Goal: Task Accomplishment & Management: Use online tool/utility

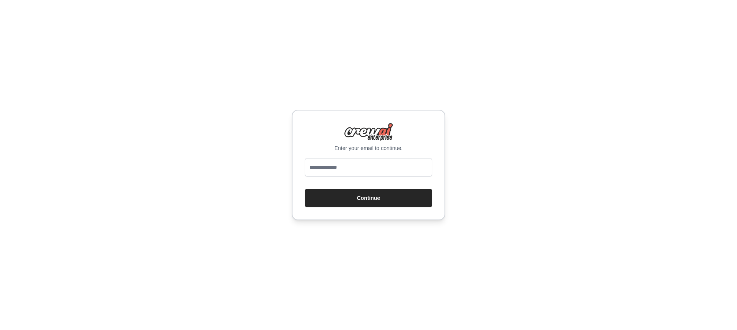
type input "**********"
click at [371, 203] on button "Continue" at bounding box center [368, 198] width 127 height 18
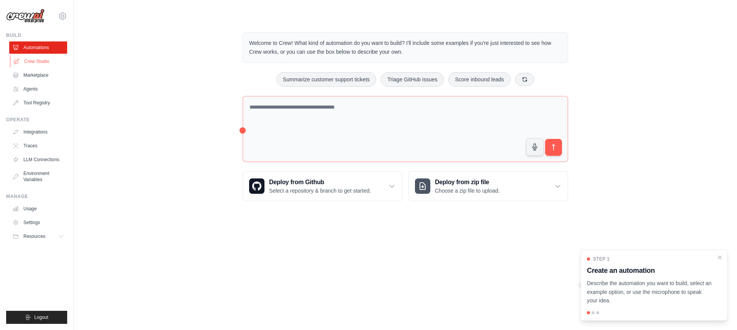
click at [33, 62] on link "Crew Studio" at bounding box center [39, 61] width 58 height 12
click at [40, 59] on link "Crew Studio" at bounding box center [39, 61] width 58 height 12
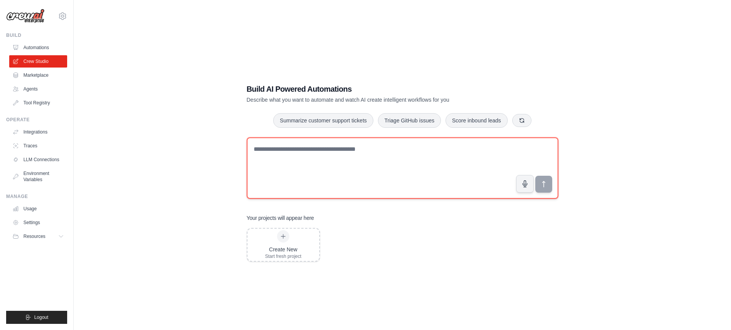
click at [308, 167] on textarea at bounding box center [403, 167] width 312 height 61
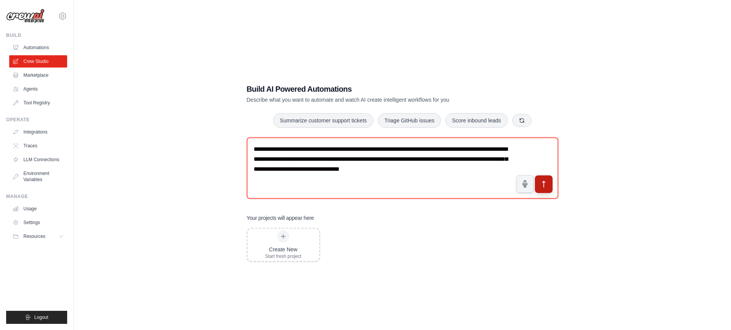
type textarea "**********"
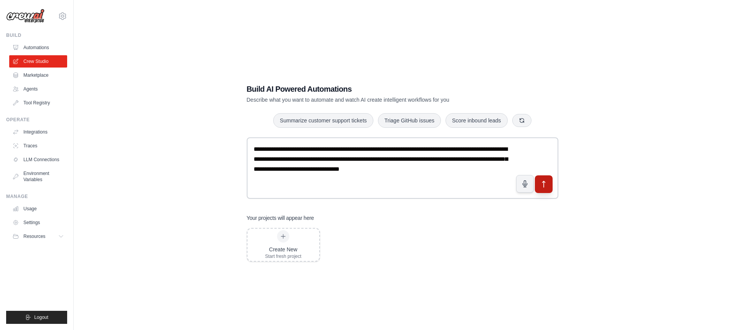
click at [547, 186] on icon "submit" at bounding box center [543, 184] width 8 height 8
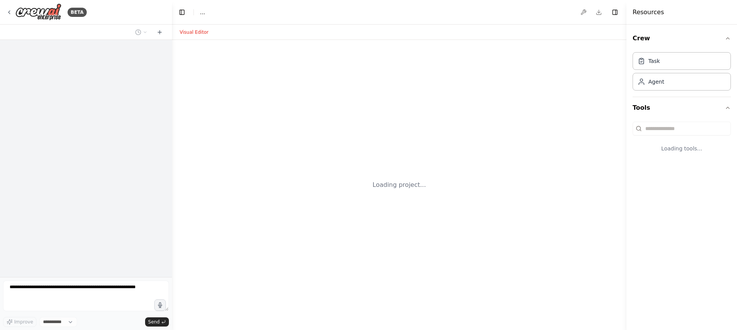
select select "****"
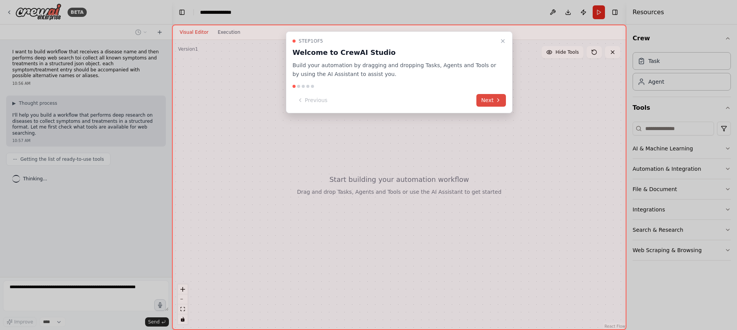
click at [494, 100] on button "Next" at bounding box center [491, 100] width 30 height 13
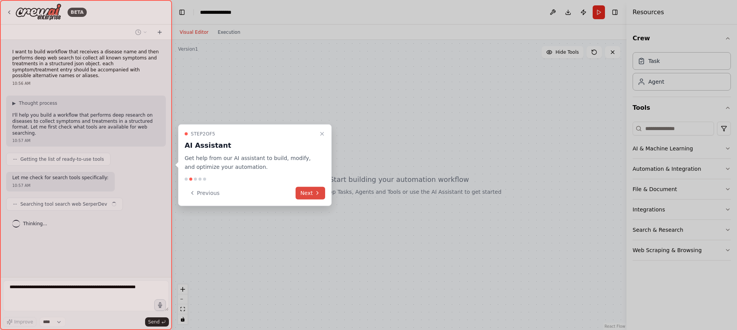
click at [305, 195] on button "Next" at bounding box center [310, 192] width 30 height 13
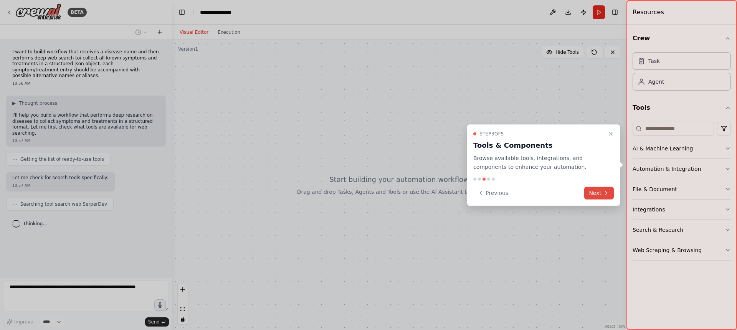
click at [600, 190] on button "Next" at bounding box center [599, 192] width 30 height 13
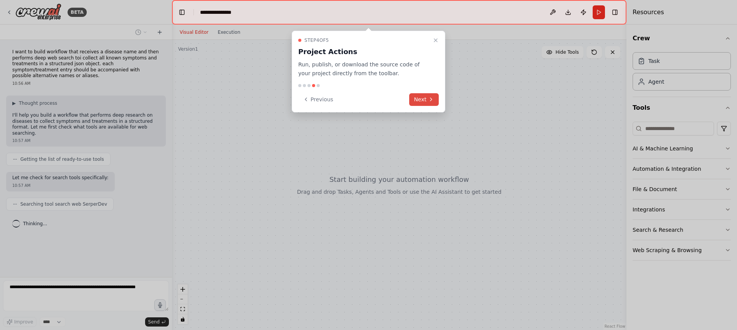
click at [418, 99] on button "Next" at bounding box center [424, 99] width 30 height 13
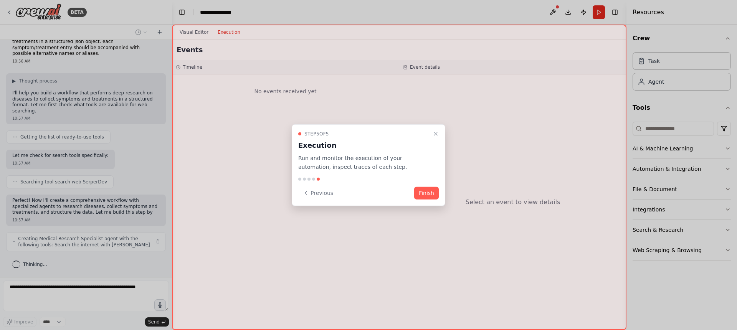
scroll to position [28, 0]
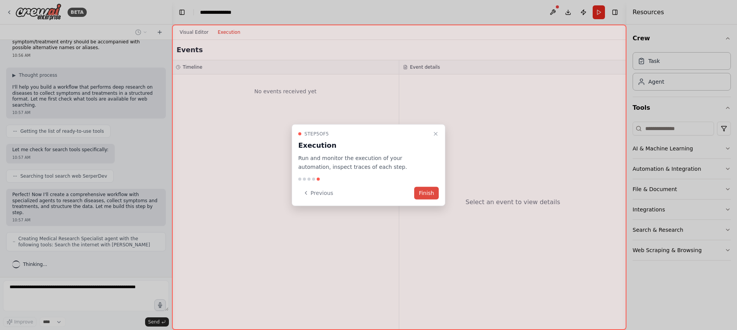
click at [427, 195] on button "Finish" at bounding box center [426, 192] width 25 height 13
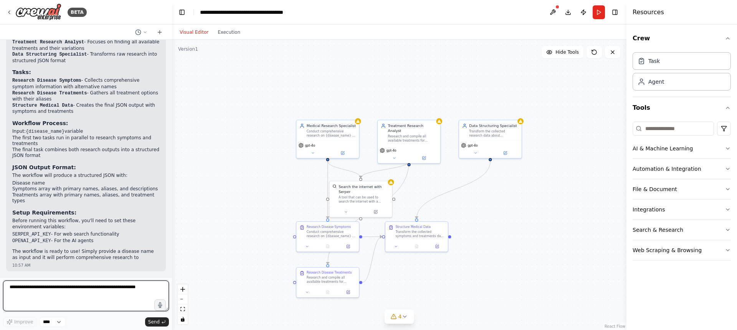
scroll to position [505, 0]
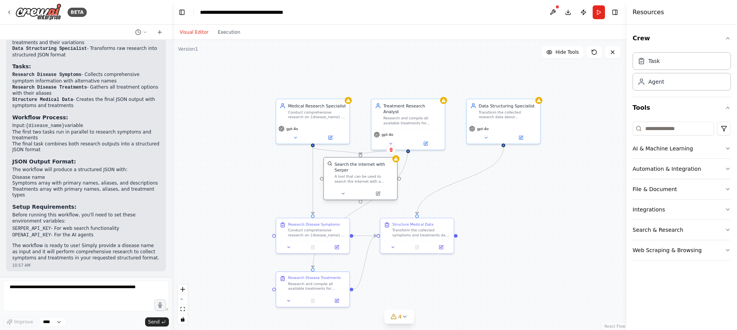
drag, startPoint x: 349, startPoint y: 192, endPoint x: 357, endPoint y: 181, distance: 13.7
click at [357, 181] on div "A tool that can be used to search the internet with a search_query. Supports di…" at bounding box center [364, 179] width 59 height 10
drag, startPoint x: 414, startPoint y: 230, endPoint x: 487, endPoint y: 252, distance: 76.8
click at [487, 252] on div "Transform the collected symptoms and treatments data for {disease_name} into a …" at bounding box center [496, 256] width 58 height 10
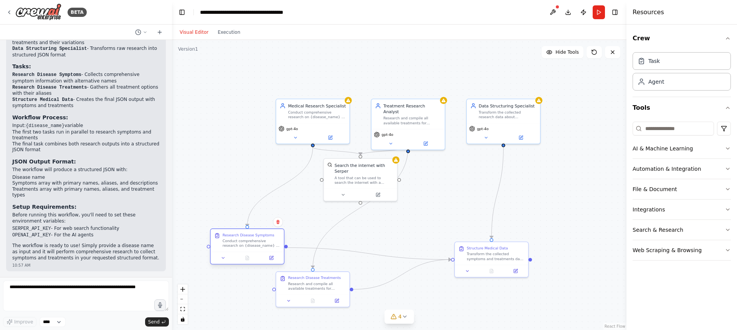
drag, startPoint x: 306, startPoint y: 230, endPoint x: 241, endPoint y: 244, distance: 67.2
click at [241, 244] on div "Conduct comprehensive research on {disease_name} to identify all known symptoms…" at bounding box center [252, 244] width 58 height 10
drag, startPoint x: 311, startPoint y: 281, endPoint x: 440, endPoint y: 201, distance: 151.9
click at [440, 201] on div "Research Disease Treatments Research and compile all available treatments for {…" at bounding box center [448, 204] width 58 height 15
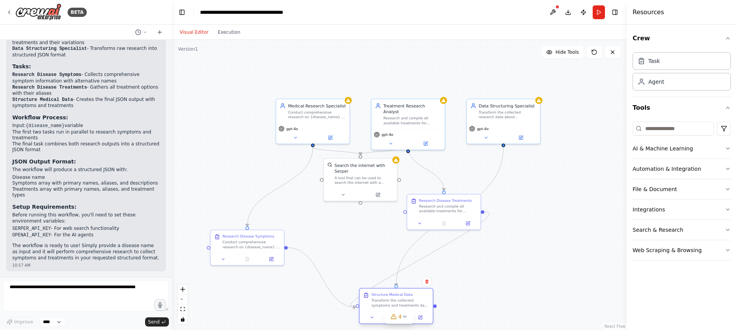
drag, startPoint x: 493, startPoint y: 259, endPoint x: 376, endPoint y: 315, distance: 130.1
click at [376, 308] on div "Transform the collected symptoms and treatments data for {disease_name} into a …" at bounding box center [400, 303] width 58 height 10
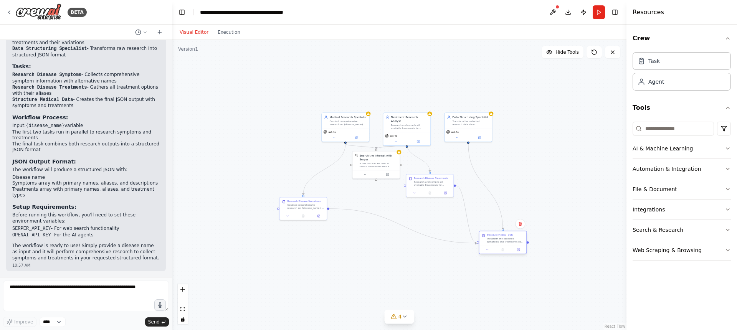
drag, startPoint x: 387, startPoint y: 302, endPoint x: 504, endPoint y: 245, distance: 130.1
click at [504, 245] on div "Structure Medical Data Transform the collected symptoms and treatments data for…" at bounding box center [502, 238] width 47 height 15
drag, startPoint x: 376, startPoint y: 173, endPoint x: 371, endPoint y: 196, distance: 23.3
click at [371, 196] on div at bounding box center [372, 197] width 44 height 5
drag, startPoint x: 440, startPoint y: 189, endPoint x: 442, endPoint y: 193, distance: 4.5
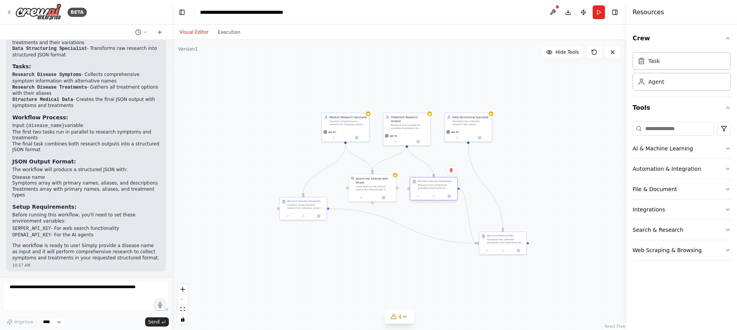
click at [442, 193] on div at bounding box center [433, 196] width 47 height 8
drag, startPoint x: 296, startPoint y: 210, endPoint x: 304, endPoint y: 236, distance: 27.4
click at [304, 237] on div "Research Disease Symptoms Conduct comprehensive research on {disease_name} to i…" at bounding box center [310, 230] width 47 height 15
drag, startPoint x: 439, startPoint y: 196, endPoint x: 440, endPoint y: 191, distance: 5.4
click at [440, 191] on div "Research Disease Treatments Research and compile all available treatments for {…" at bounding box center [433, 184] width 47 height 15
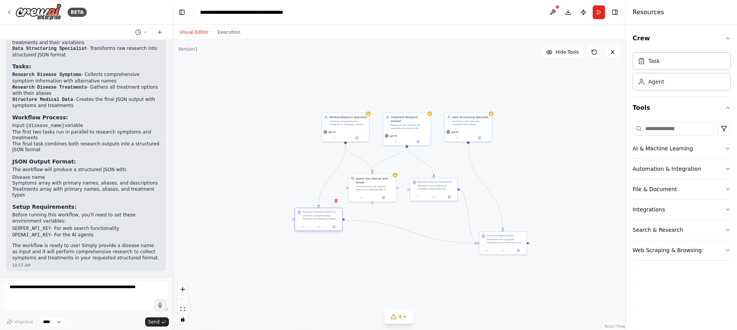
drag, startPoint x: 310, startPoint y: 238, endPoint x: 318, endPoint y: 224, distance: 16.8
click at [318, 224] on div at bounding box center [318, 227] width 47 height 8
drag, startPoint x: 496, startPoint y: 246, endPoint x: 517, endPoint y: 241, distance: 21.7
click at [517, 241] on div "Structure Medical Data Transform the collected symptoms and treatments data for…" at bounding box center [525, 238] width 48 height 23
drag, startPoint x: 366, startPoint y: 193, endPoint x: 284, endPoint y: 193, distance: 82.1
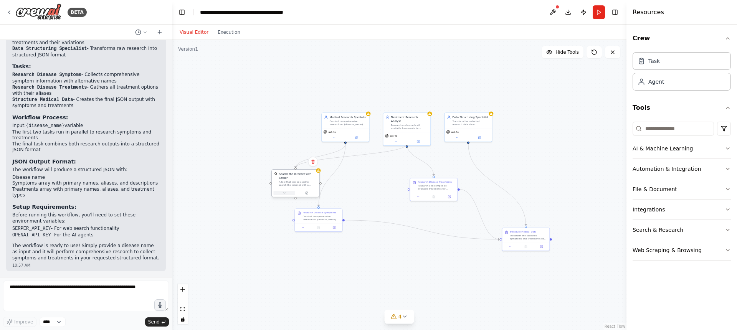
click at [284, 190] on div at bounding box center [295, 193] width 47 height 8
drag, startPoint x: 318, startPoint y: 221, endPoint x: 378, endPoint y: 216, distance: 59.7
click at [378, 216] on div "Research Disease Symptoms Conduct comprehensive research on {disease_name} to i…" at bounding box center [375, 211] width 47 height 15
drag, startPoint x: 300, startPoint y: 185, endPoint x: 384, endPoint y: 182, distance: 84.5
click at [384, 182] on div "A tool that can be used to search the internet with a search_query. Supports di…" at bounding box center [378, 179] width 38 height 6
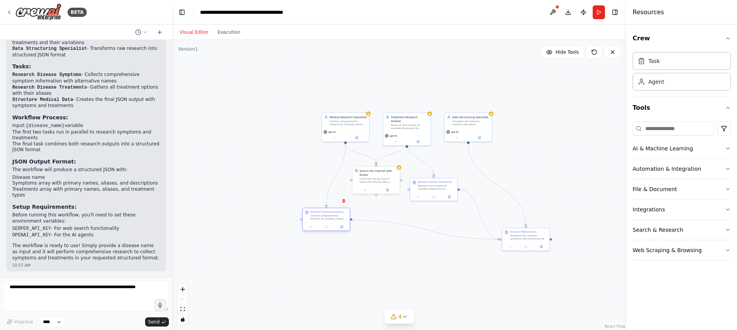
drag, startPoint x: 378, startPoint y: 215, endPoint x: 325, endPoint y: 219, distance: 53.5
click at [325, 219] on div "Conduct comprehensive research on {disease_name} to identify all known symptoms…" at bounding box center [328, 217] width 37 height 6
click at [402, 314] on icon at bounding box center [404, 316] width 6 height 6
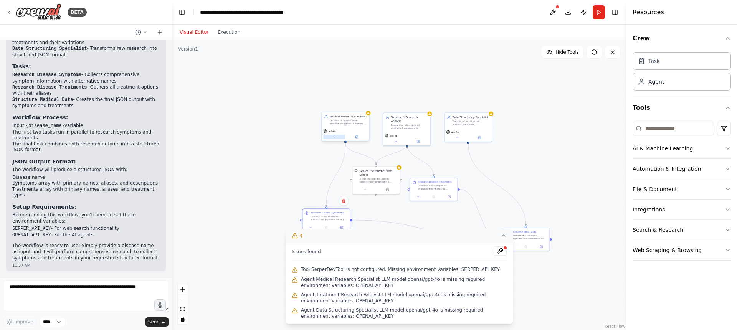
click at [343, 135] on button at bounding box center [334, 137] width 22 height 5
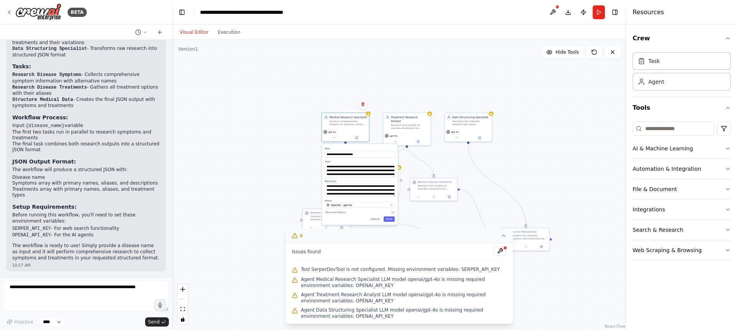
click at [290, 117] on div "**********" at bounding box center [399, 185] width 454 height 290
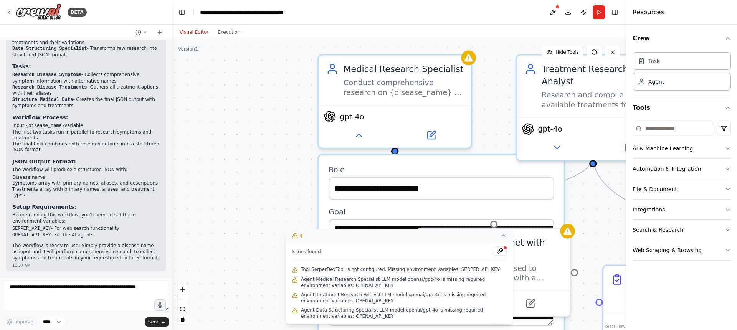
click at [365, 282] on span "Agent Medical Research Specialist LLM model openai/gpt-4o is missing required e…" at bounding box center [404, 282] width 206 height 12
click at [503, 238] on icon at bounding box center [503, 236] width 6 height 6
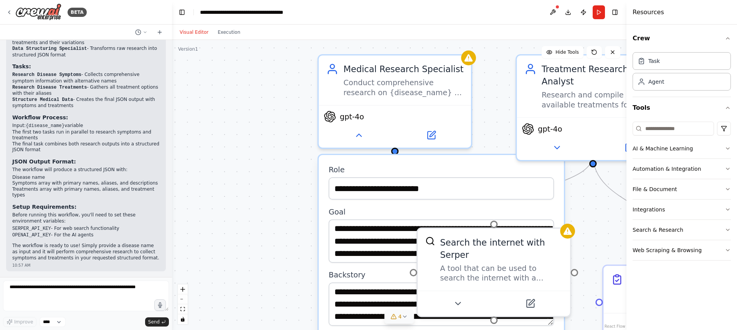
click at [258, 168] on div "**********" at bounding box center [399, 185] width 454 height 290
click at [362, 114] on span "gpt-4o" at bounding box center [352, 114] width 24 height 10
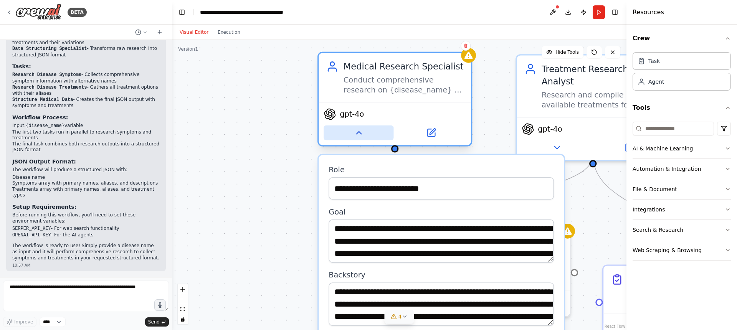
click at [347, 129] on button at bounding box center [358, 132] width 70 height 15
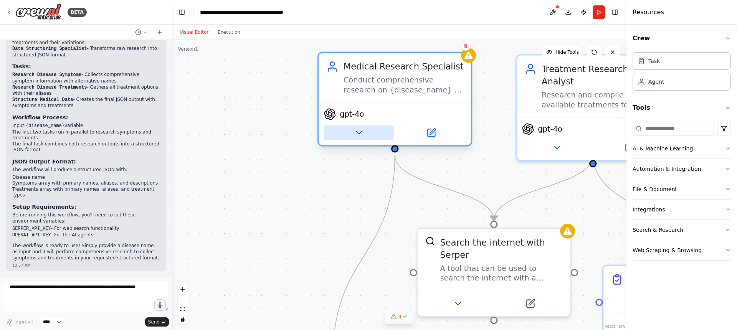
click at [347, 129] on button at bounding box center [358, 132] width 70 height 15
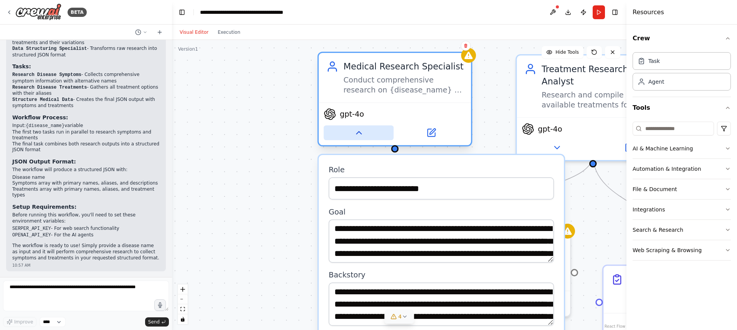
click at [347, 129] on button at bounding box center [358, 132] width 70 height 15
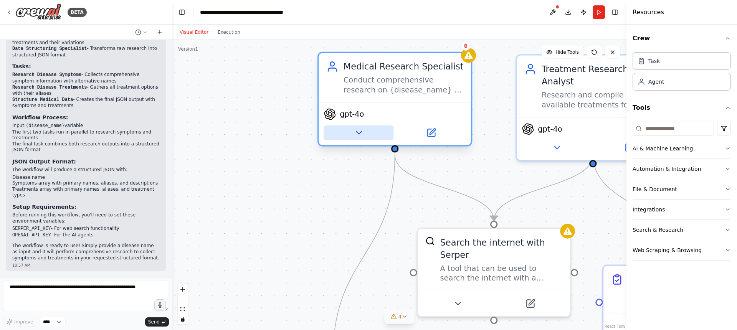
click at [347, 129] on button at bounding box center [358, 132] width 70 height 15
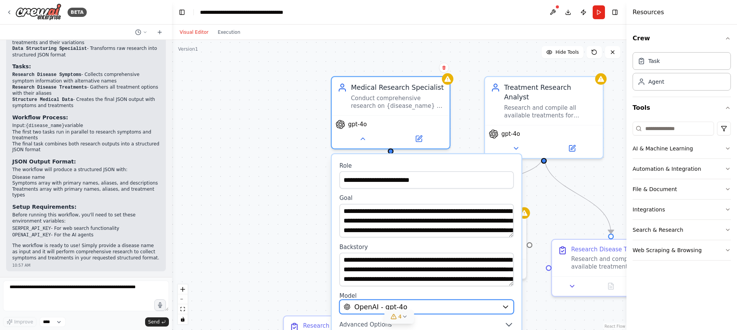
click at [458, 312] on button "OpenAI - gpt-4o" at bounding box center [426, 307] width 174 height 14
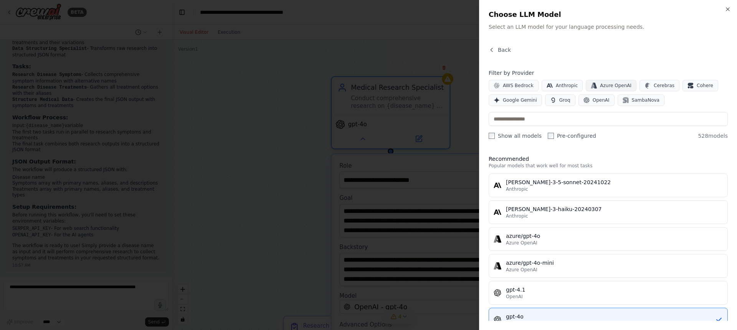
click at [625, 82] on span "Azure OpenAI" at bounding box center [615, 85] width 31 height 6
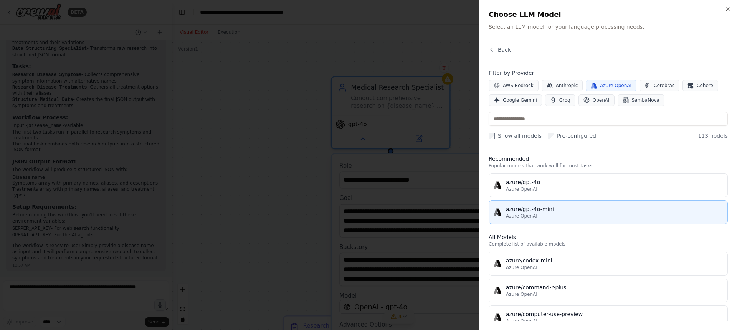
click at [543, 202] on button "azure/gpt-4o-mini Azure OpenAI" at bounding box center [607, 212] width 239 height 24
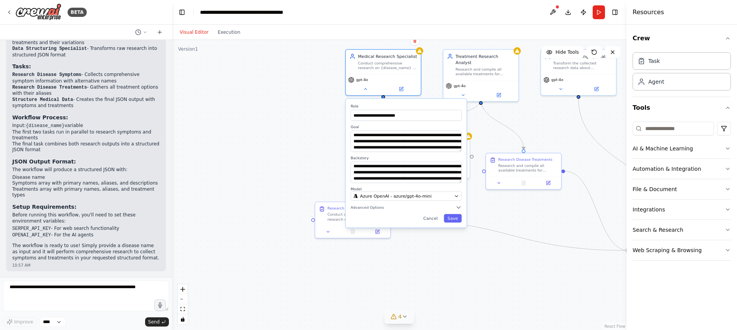
drag, startPoint x: 547, startPoint y: 306, endPoint x: 511, endPoint y: 210, distance: 102.2
click at [513, 211] on div "**********" at bounding box center [399, 185] width 454 height 290
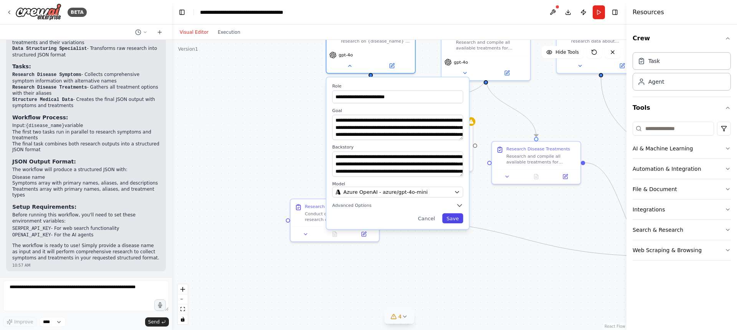
click at [457, 219] on button "Save" at bounding box center [452, 218] width 21 height 10
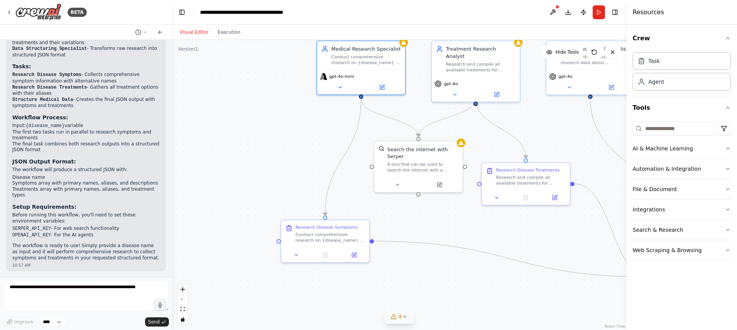
drag, startPoint x: 433, startPoint y: 85, endPoint x: 412, endPoint y: 120, distance: 40.6
click at [412, 120] on div ".deletable-edge-delete-btn { width: 20px; height: 20px; border: 0px solid #ffff…" at bounding box center [399, 185] width 454 height 290
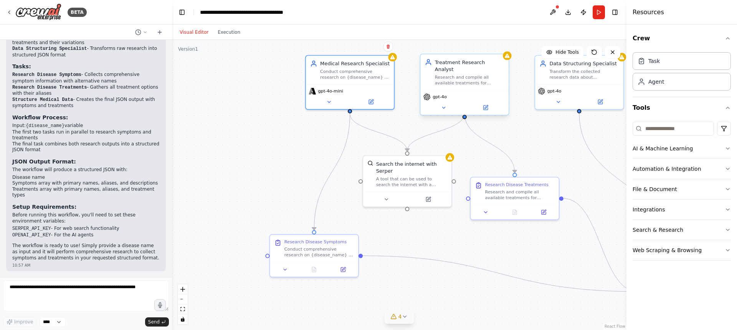
click at [437, 94] on span "gpt-4o" at bounding box center [439, 97] width 14 height 6
click at [440, 105] on icon at bounding box center [443, 108] width 6 height 6
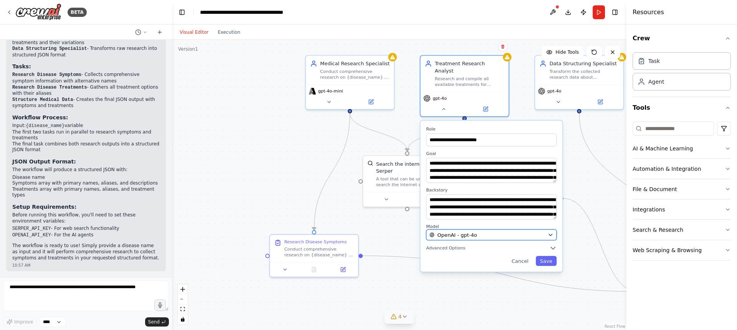
click at [471, 231] on span "OpenAI - gpt-4o" at bounding box center [457, 234] width 40 height 7
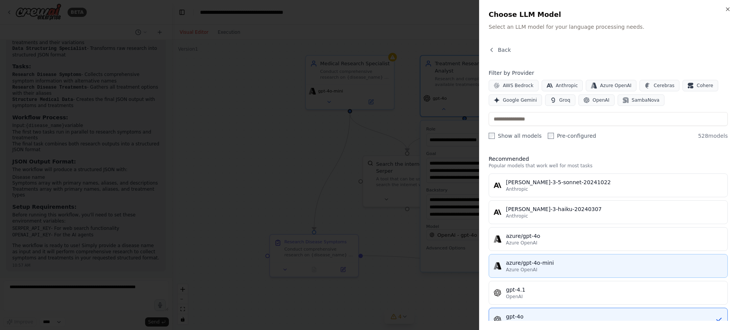
click at [544, 267] on div "Azure OpenAI" at bounding box center [614, 270] width 217 height 6
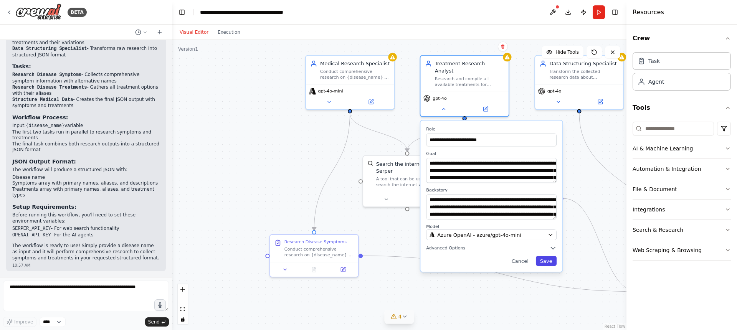
click at [551, 257] on button "Save" at bounding box center [546, 261] width 21 height 10
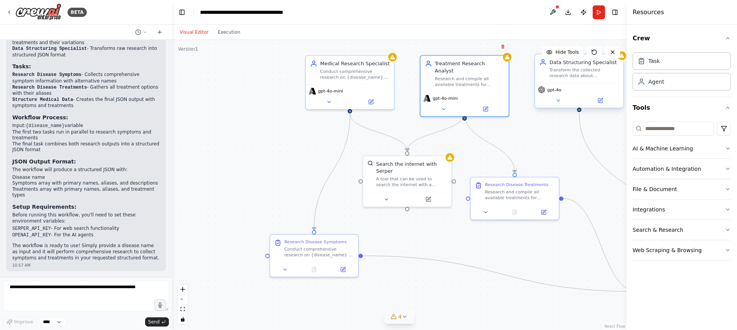
click at [553, 90] on span "gpt-4o" at bounding box center [554, 90] width 14 height 6
click at [557, 100] on icon at bounding box center [558, 101] width 3 height 2
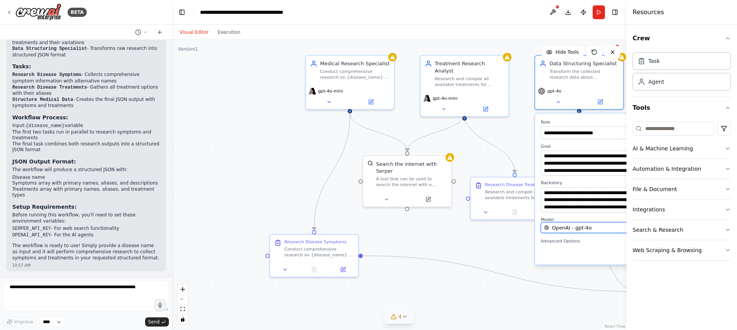
click at [572, 228] on span "OpenAI - gpt-4o" at bounding box center [572, 227] width 40 height 7
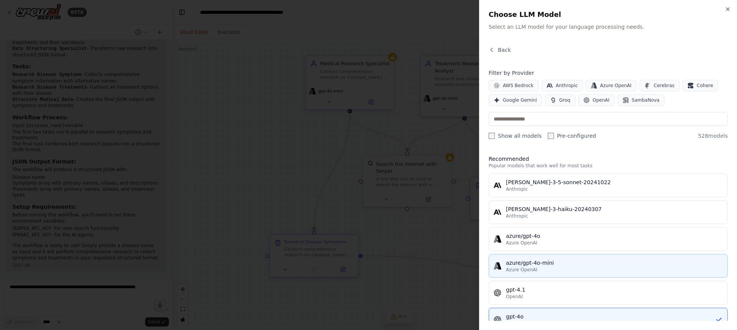
click at [540, 262] on div "azure/gpt-4o-mini" at bounding box center [614, 263] width 217 height 8
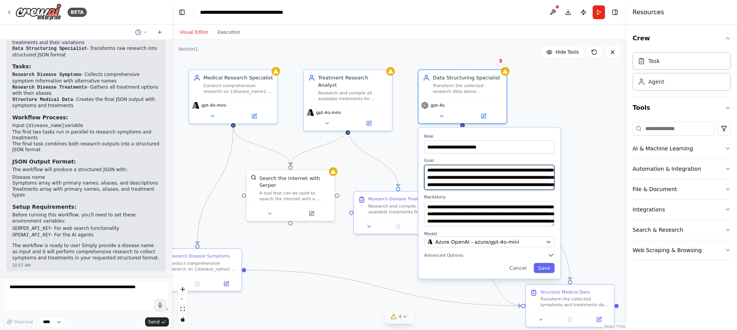
drag, startPoint x: 491, startPoint y: 166, endPoint x: 365, endPoint y: 178, distance: 126.4
click at [365, 178] on div ".deletable-edge-delete-btn { width: 20px; height: 20px; border: 0px solid #ffff…" at bounding box center [399, 185] width 454 height 290
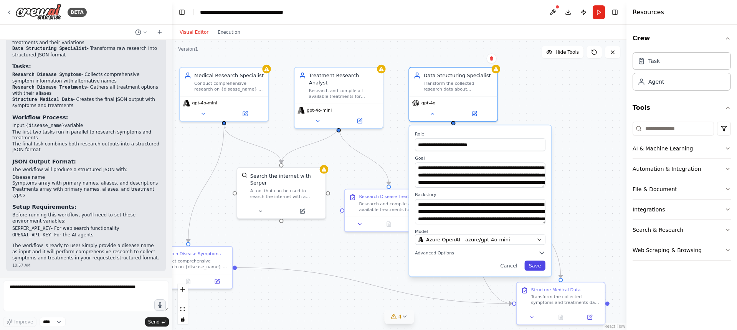
click at [538, 265] on button "Save" at bounding box center [534, 266] width 21 height 10
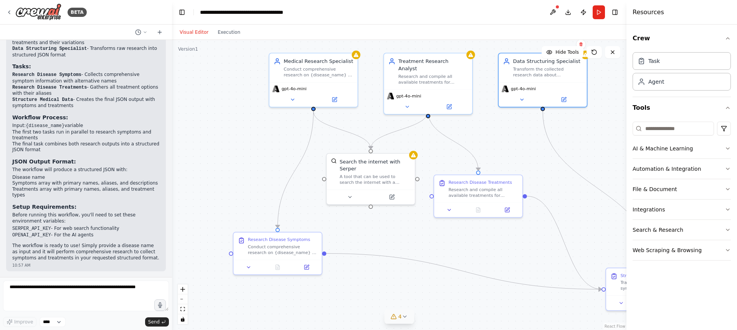
drag, startPoint x: 386, startPoint y: 159, endPoint x: 457, endPoint y: 149, distance: 71.6
click at [457, 149] on div ".deletable-edge-delete-btn { width: 20px; height: 20px; border: 0px solid #ffff…" at bounding box center [399, 185] width 454 height 290
click at [406, 313] on icon at bounding box center [404, 316] width 6 height 6
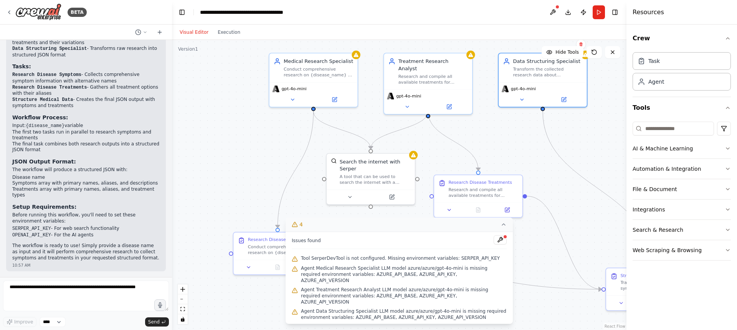
click at [345, 279] on span "Agent Medical Research Specialist LLM model azure/azure/gpt-4o-mini is missing …" at bounding box center [404, 274] width 206 height 18
click at [295, 269] on icon at bounding box center [295, 268] width 0 height 1
click at [500, 244] on button at bounding box center [499, 239] width 13 height 9
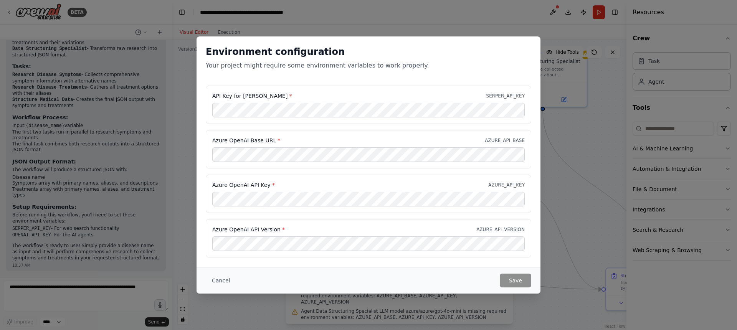
click at [332, 262] on div "API Key for Serper * SERPER_API_KEY Azure OpenAI Base URL * AZURE_API_BASE Azur…" at bounding box center [368, 176] width 344 height 181
click at [510, 280] on button "Save" at bounding box center [515, 281] width 31 height 14
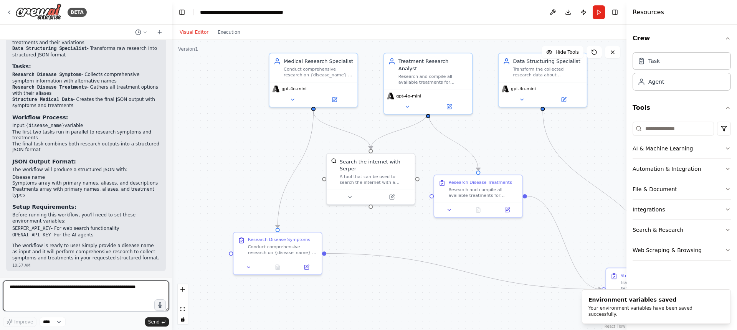
click at [92, 300] on textarea at bounding box center [86, 295] width 166 height 31
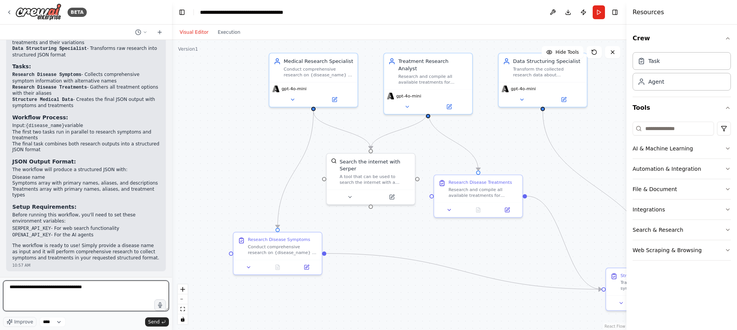
type textarea "**********"
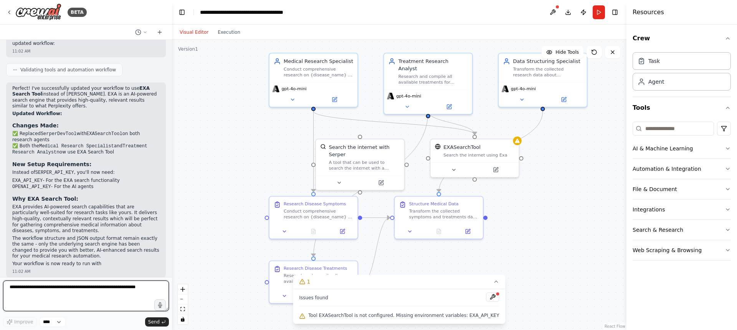
scroll to position [1030, 0]
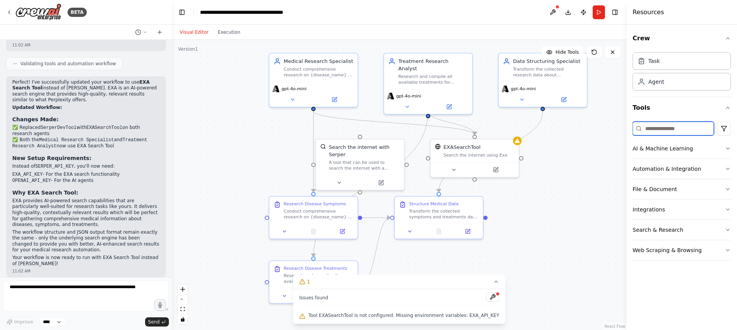
click at [678, 127] on input at bounding box center [672, 129] width 81 height 14
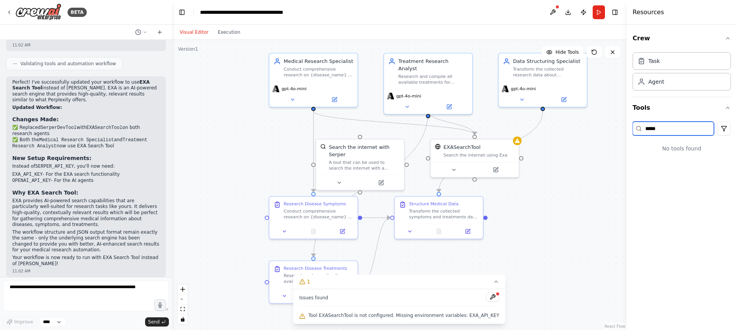
type input "******"
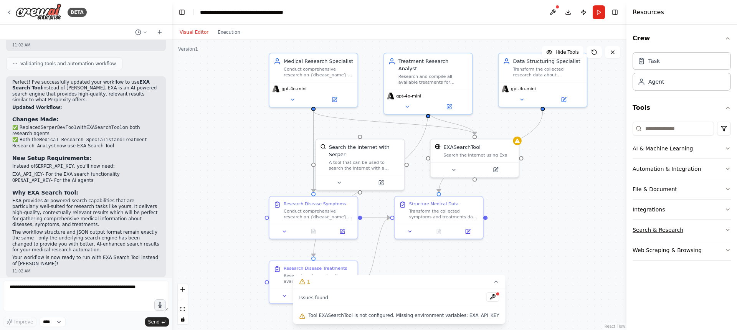
click at [696, 230] on button "Search & Research" at bounding box center [681, 230] width 98 height 20
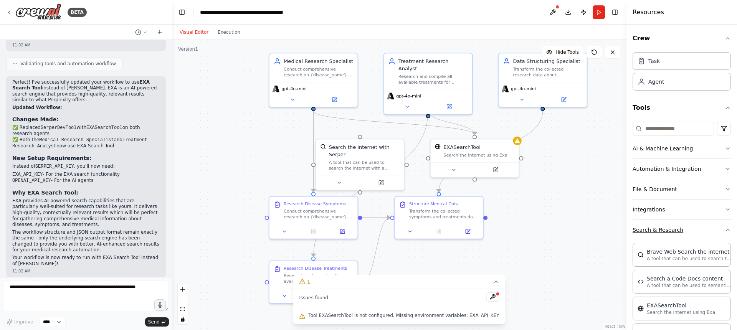
click at [699, 226] on button "Search & Research" at bounding box center [681, 230] width 98 height 20
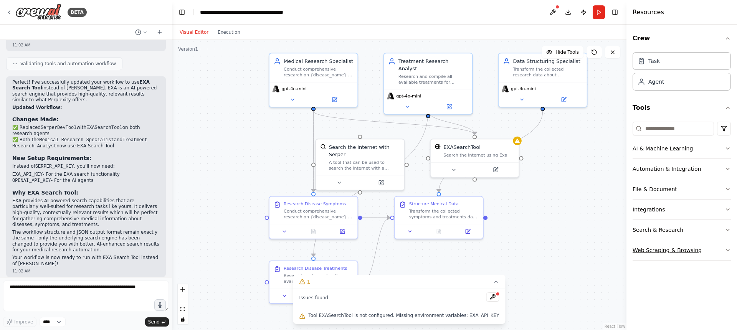
click at [698, 248] on button "Web Scraping & Browsing" at bounding box center [681, 250] width 98 height 20
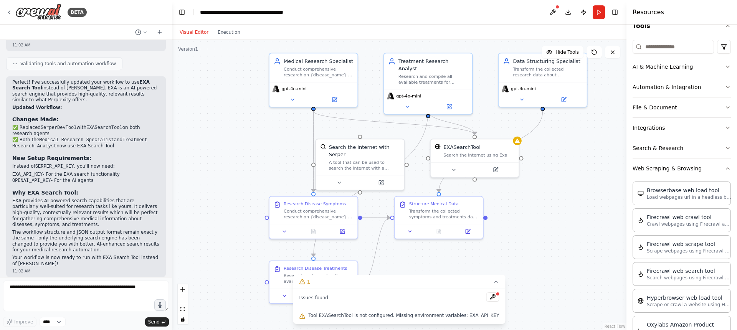
scroll to position [0, 0]
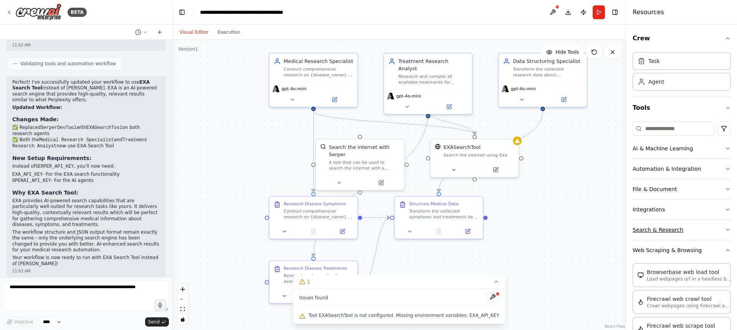
click at [683, 230] on button "Search & Research" at bounding box center [681, 230] width 98 height 20
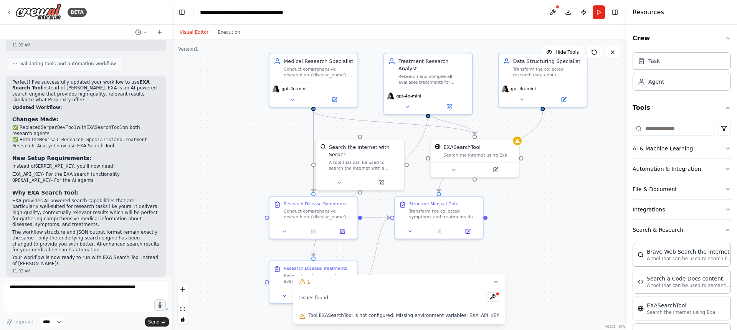
click at [587, 238] on div ".deletable-edge-delete-btn { width: 20px; height: 20px; border: 0px solid #ffff…" at bounding box center [399, 185] width 454 height 290
click at [51, 295] on textarea at bounding box center [86, 295] width 166 height 31
type textarea "**********"
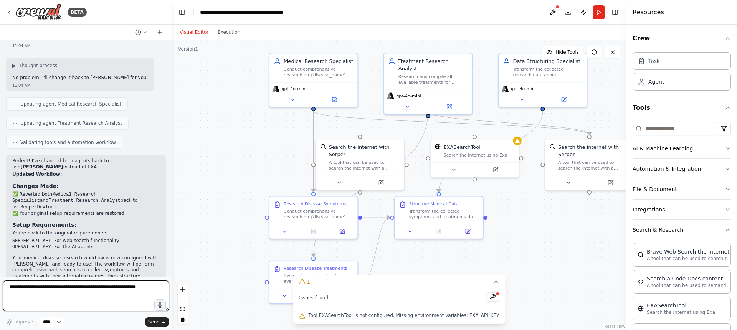
scroll to position [1293, 0]
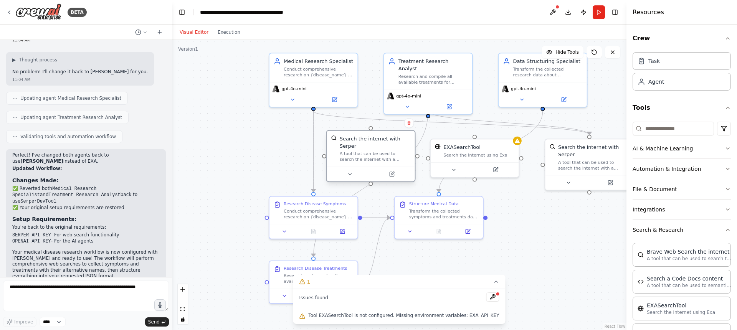
drag, startPoint x: 363, startPoint y: 162, endPoint x: 373, endPoint y: 153, distance: 13.6
click at [373, 153] on div "A tool that can be used to search the internet with a search_query. Supports di…" at bounding box center [375, 157] width 71 height 12
click at [407, 123] on icon at bounding box center [409, 123] width 5 height 5
click at [397, 124] on button "Confirm" at bounding box center [386, 123] width 27 height 9
click at [462, 149] on div "EXASearchTool" at bounding box center [461, 145] width 37 height 7
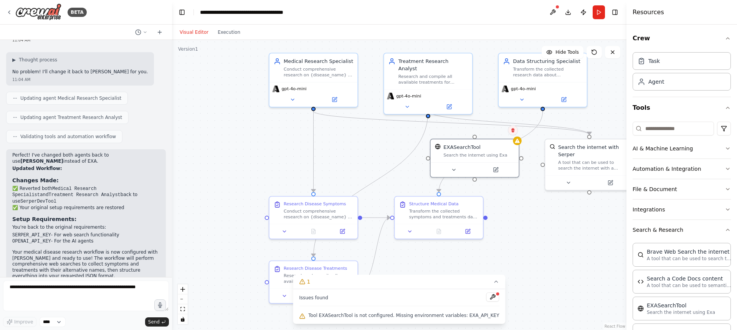
click at [513, 132] on icon at bounding box center [512, 130] width 3 height 4
click at [484, 135] on button "Confirm" at bounding box center [490, 129] width 27 height 9
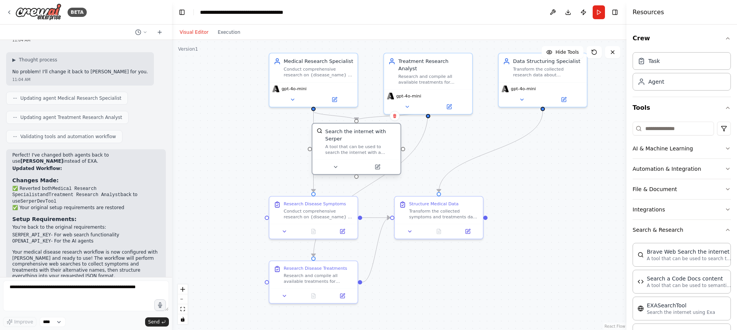
drag, startPoint x: 576, startPoint y: 158, endPoint x: 344, endPoint y: 145, distance: 231.8
click at [344, 145] on div "A tool that can be used to search the internet with a search_query. Supports di…" at bounding box center [360, 149] width 71 height 12
drag, startPoint x: 416, startPoint y: 148, endPoint x: 426, endPoint y: 154, distance: 12.2
click at [426, 154] on div ".deletable-edge-delete-btn { width: 20px; height: 20px; border: 0px solid #ffff…" at bounding box center [399, 185] width 454 height 290
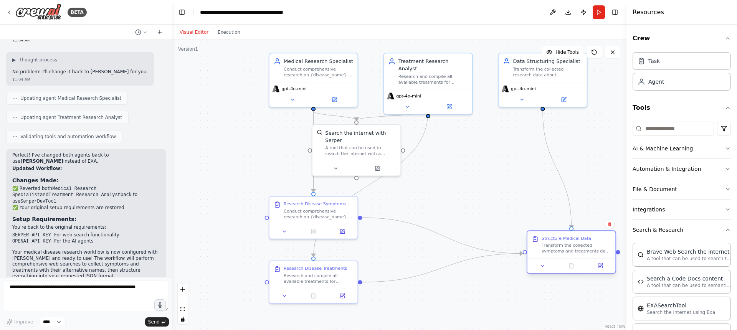
drag, startPoint x: 451, startPoint y: 209, endPoint x: 583, endPoint y: 246, distance: 136.7
click at [583, 246] on div "Transform the collected symptoms and treatments data for {disease_name} into a …" at bounding box center [575, 248] width 69 height 12
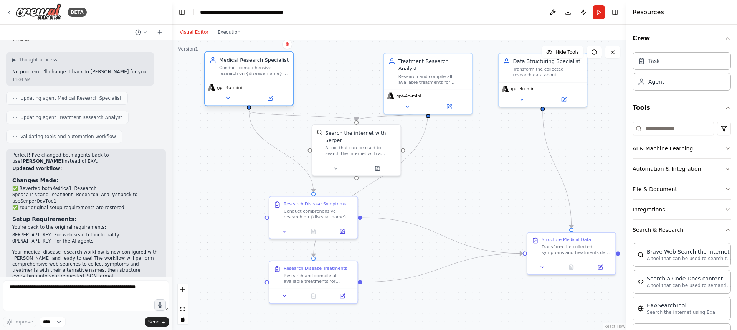
drag, startPoint x: 290, startPoint y: 82, endPoint x: 222, endPoint y: 80, distance: 68.0
click at [222, 81] on div "gpt-4o-mini" at bounding box center [249, 93] width 88 height 25
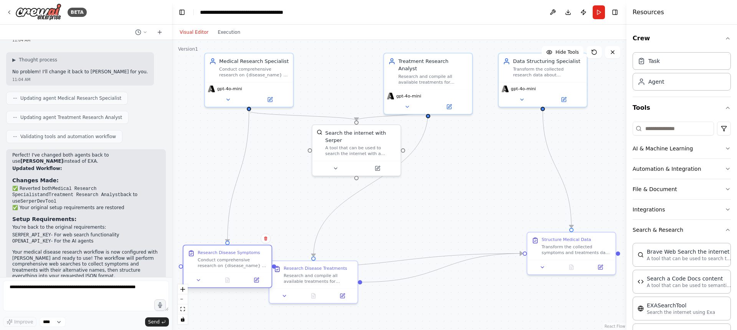
drag, startPoint x: 312, startPoint y: 216, endPoint x: 226, endPoint y: 262, distance: 97.2
click at [226, 262] on div "Conduct comprehensive research on {disease_name} to identify all known symptoms…" at bounding box center [232, 263] width 69 height 12
drag, startPoint x: 379, startPoint y: 255, endPoint x: 465, endPoint y: 214, distance: 95.6
click at [465, 214] on div "Research and compile all available treatments for {disease_name}. Search for co…" at bounding box center [446, 213] width 69 height 12
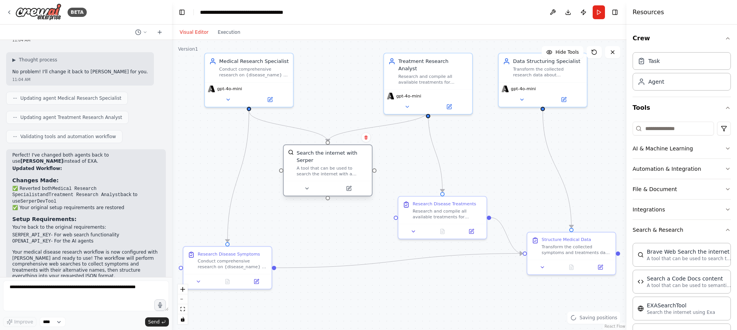
drag, startPoint x: 375, startPoint y: 157, endPoint x: 346, endPoint y: 179, distance: 36.4
click at [346, 179] on div "Search the internet with Serper A tool that can be used to search the internet …" at bounding box center [328, 163] width 88 height 36
click at [360, 219] on div ".deletable-edge-delete-btn { width: 20px; height: 20px; border: 0px solid #ffff…" at bounding box center [399, 185] width 454 height 290
click at [327, 163] on div "Search the internet with Serper" at bounding box center [332, 156] width 71 height 14
click at [350, 187] on icon at bounding box center [349, 187] width 3 height 3
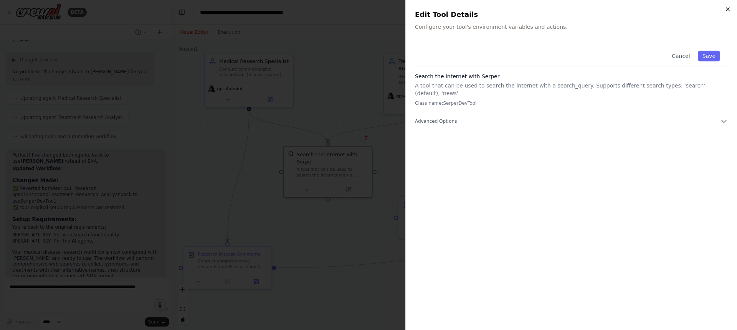
click at [729, 10] on icon "button" at bounding box center [727, 9] width 3 height 3
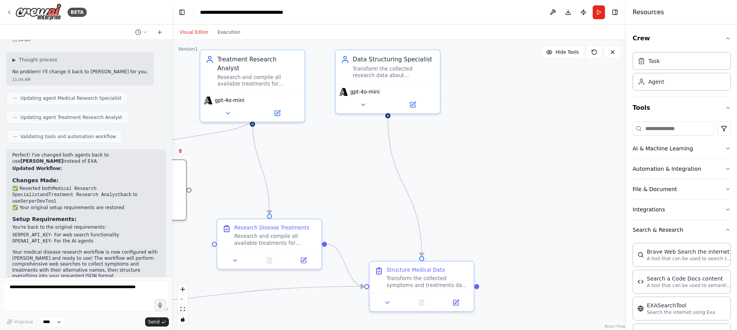
drag, startPoint x: 314, startPoint y: 135, endPoint x: 556, endPoint y: 162, distance: 243.3
click at [556, 162] on div ".deletable-edge-delete-btn { width: 20px; height: 20px; border: 0px solid #ffff…" at bounding box center [399, 185] width 454 height 290
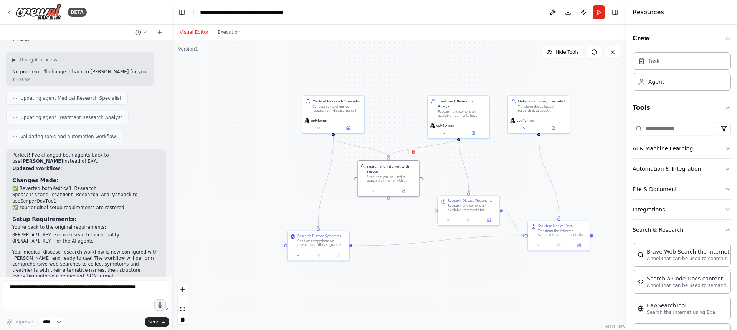
drag, startPoint x: 332, startPoint y: 167, endPoint x: 483, endPoint y: 174, distance: 150.9
click at [483, 174] on div ".deletable-edge-delete-btn { width: 20px; height: 20px; border: 0px solid #ffff…" at bounding box center [399, 185] width 454 height 290
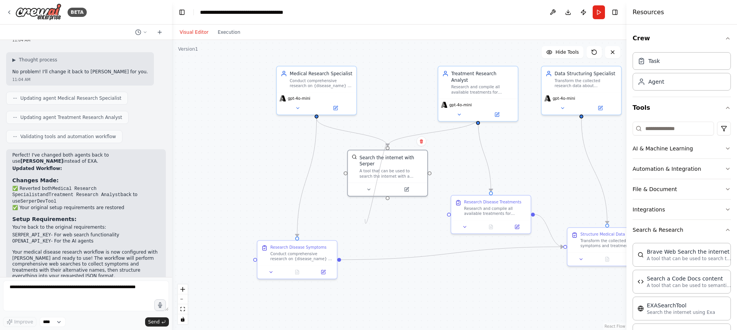
drag, startPoint x: 388, startPoint y: 199, endPoint x: 366, endPoint y: 217, distance: 28.3
click at [366, 218] on div ".deletable-edge-delete-btn { width: 20px; height: 20px; border: 0px solid #ffff…" at bounding box center [399, 185] width 454 height 290
drag, startPoint x: 388, startPoint y: 197, endPoint x: 427, endPoint y: 140, distance: 69.1
click at [427, 140] on div ".deletable-edge-delete-btn { width: 20px; height: 20px; border: 0px solid #ffff…" at bounding box center [399, 185] width 454 height 290
drag, startPoint x: 403, startPoint y: 186, endPoint x: 404, endPoint y: 191, distance: 5.0
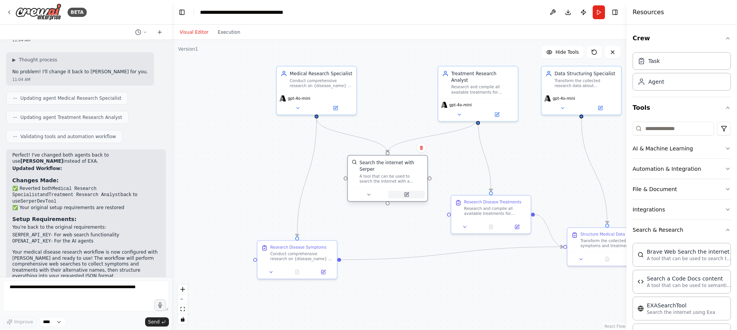
click at [404, 191] on button at bounding box center [406, 195] width 36 height 8
click at [373, 194] on button at bounding box center [368, 195] width 36 height 8
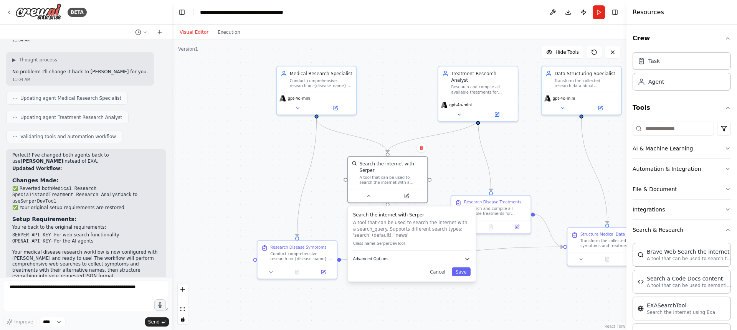
click at [380, 258] on span "Advanced Options" at bounding box center [370, 258] width 35 height 5
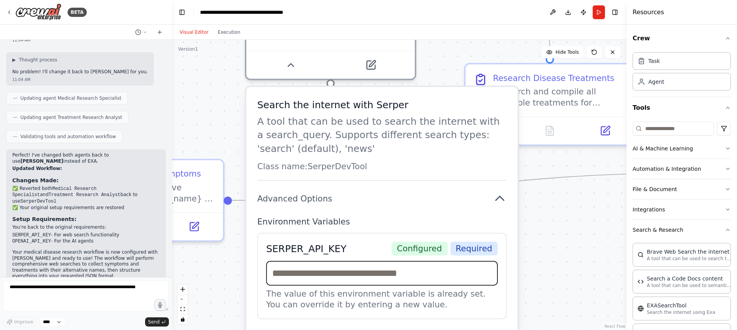
click at [343, 275] on input "text" at bounding box center [381, 273] width 231 height 25
paste input "**********"
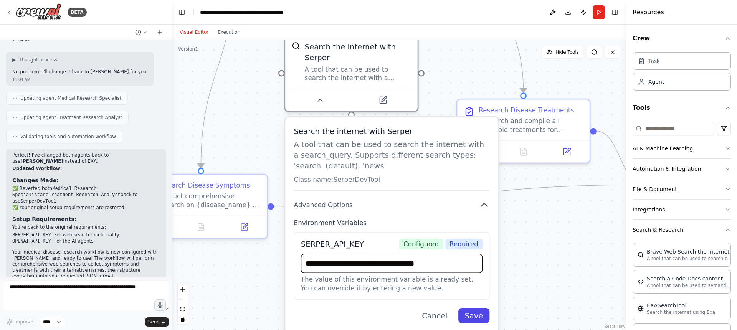
type input "**********"
click at [477, 317] on button "Save" at bounding box center [473, 315] width 31 height 15
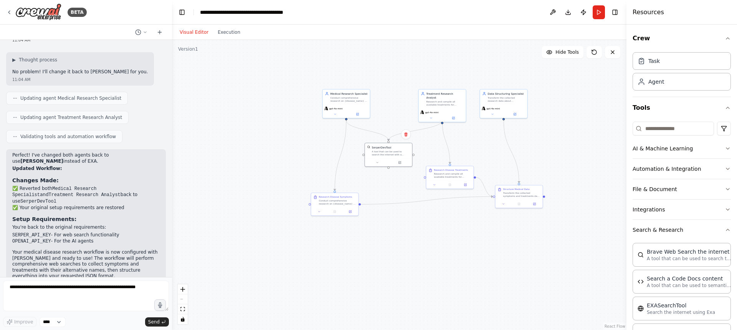
drag, startPoint x: 392, startPoint y: 161, endPoint x: 393, endPoint y: 184, distance: 23.4
click at [393, 184] on div ".deletable-edge-delete-btn { width: 20px; height: 20px; border: 0px solid #ffff…" at bounding box center [399, 185] width 454 height 290
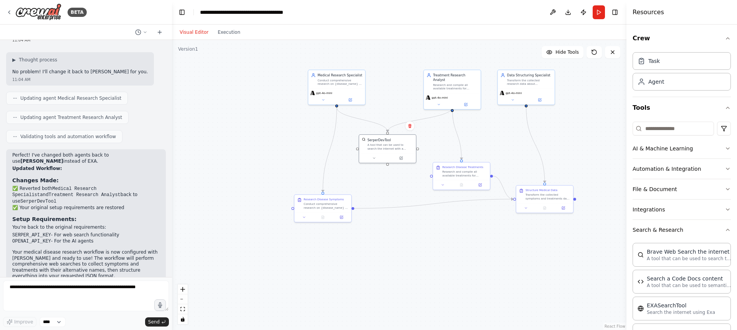
click at [417, 62] on div ".deletable-edge-delete-btn { width: 20px; height: 20px; border: 0px solid #ffff…" at bounding box center [399, 185] width 454 height 290
click at [596, 10] on button "Run" at bounding box center [598, 12] width 12 height 14
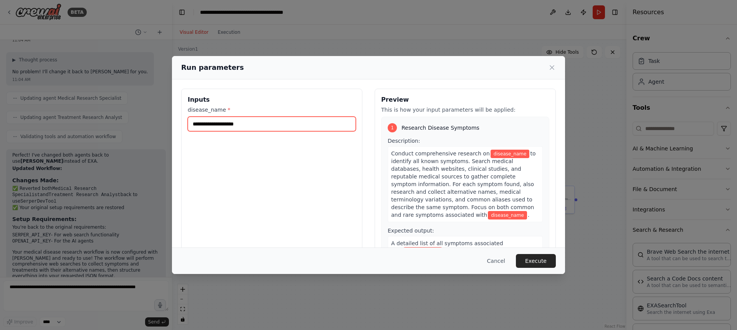
click at [266, 123] on input "disease_name *" at bounding box center [272, 124] width 168 height 15
type input "*******"
type input "*"
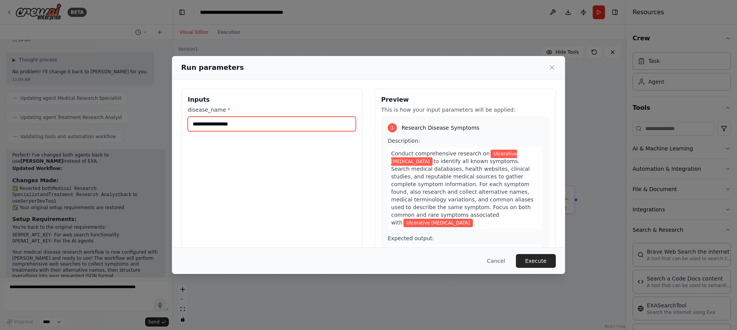
type input "**********"
click at [280, 169] on div "**********" at bounding box center [271, 180] width 181 height 182
click at [535, 257] on button "Execute" at bounding box center [536, 261] width 40 height 14
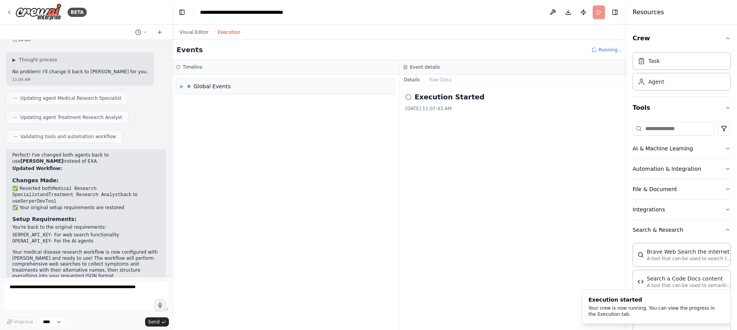
click at [231, 33] on button "Execution" at bounding box center [229, 32] width 32 height 9
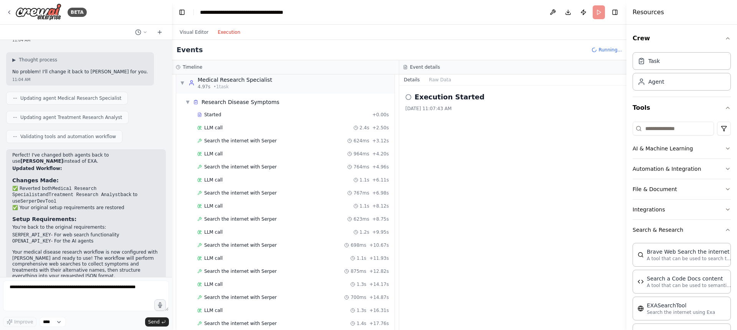
scroll to position [0, 0]
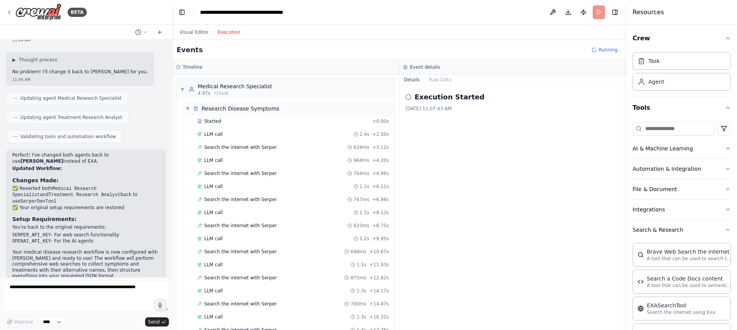
click at [188, 107] on span "▼" at bounding box center [187, 109] width 5 height 6
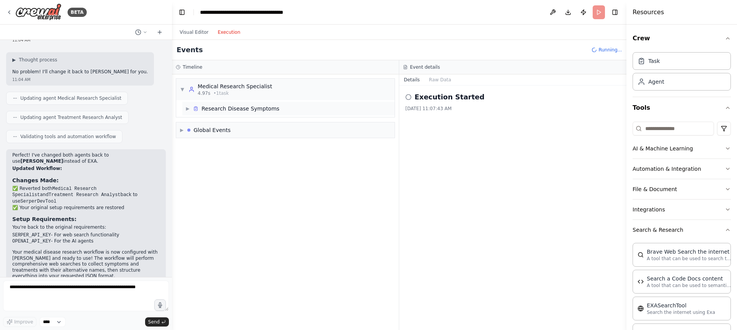
click at [188, 107] on span "▶" at bounding box center [187, 109] width 5 height 6
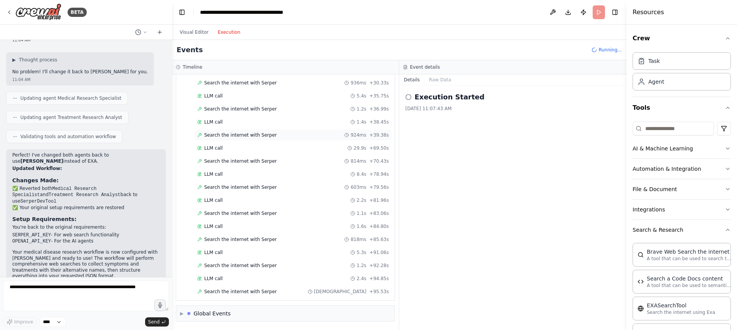
scroll to position [391, 0]
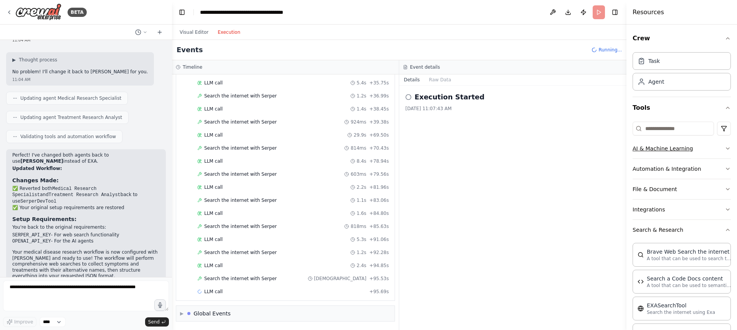
click at [685, 152] on button "AI & Machine Learning" at bounding box center [681, 149] width 98 height 20
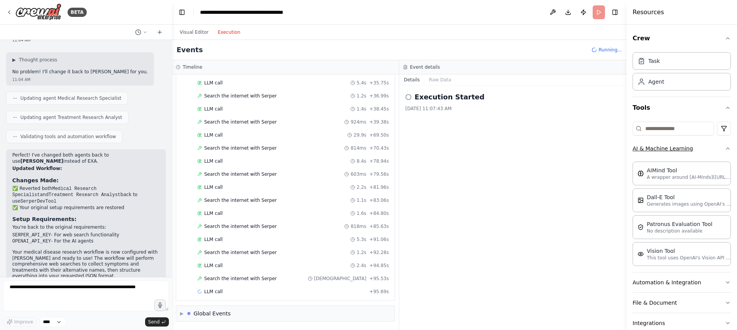
click at [681, 150] on button "AI & Machine Learning" at bounding box center [681, 149] width 98 height 20
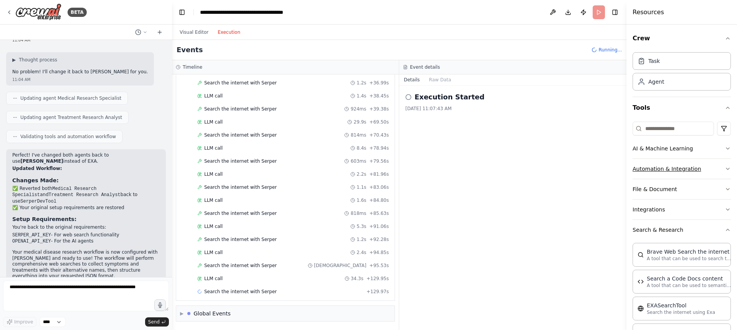
click at [675, 164] on button "Automation & Integration" at bounding box center [681, 169] width 98 height 20
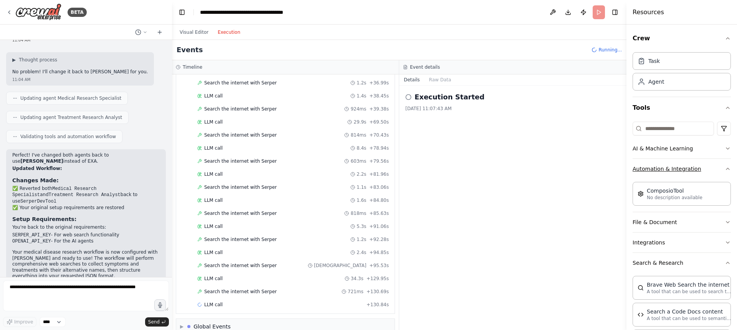
scroll to position [417, 0]
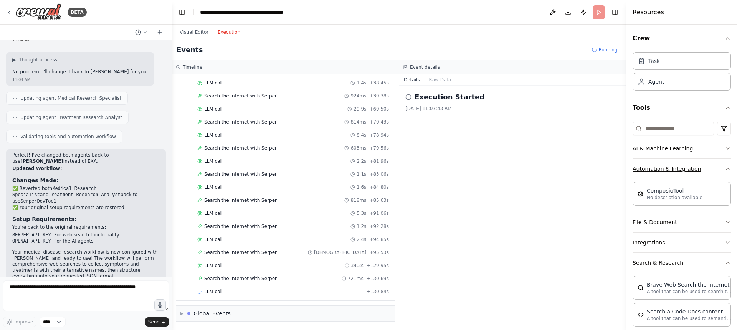
click at [673, 169] on button "Automation & Integration" at bounding box center [681, 169] width 98 height 20
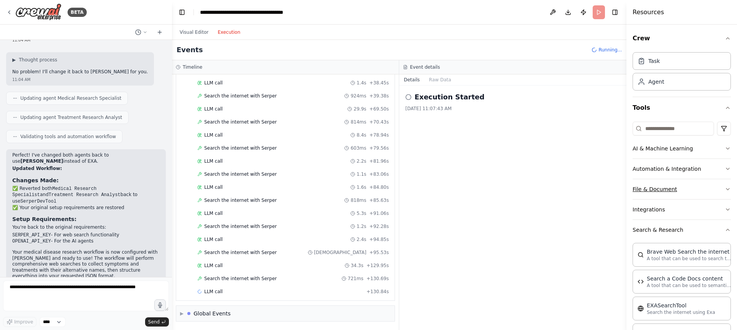
click at [669, 190] on button "File & Document" at bounding box center [681, 189] width 98 height 20
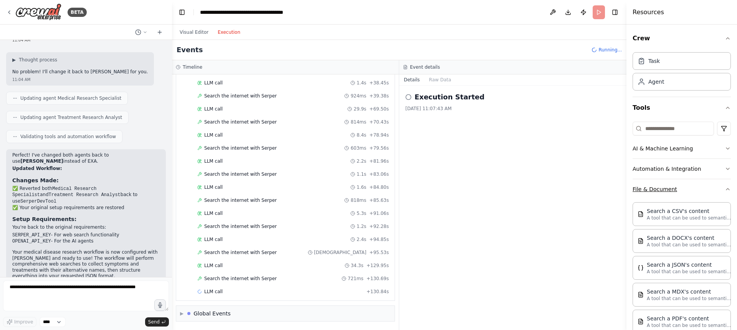
click at [669, 190] on button "File & Document" at bounding box center [681, 189] width 98 height 20
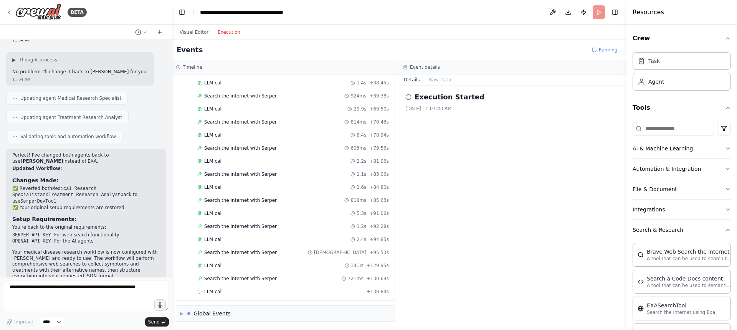
click at [665, 202] on button "Integrations" at bounding box center [681, 210] width 98 height 20
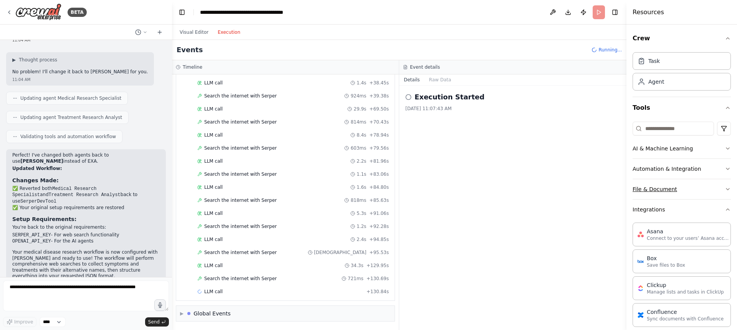
click at [666, 188] on button "File & Document" at bounding box center [681, 189] width 98 height 20
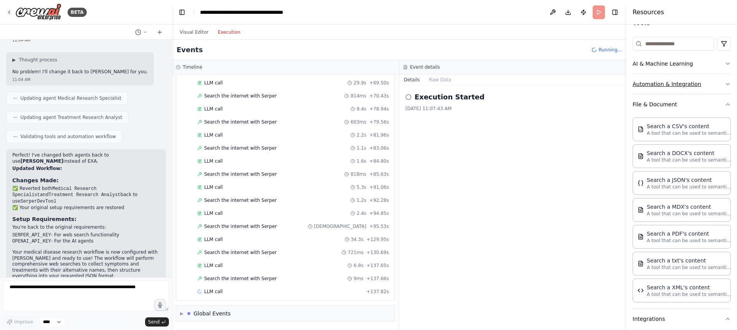
scroll to position [79, 0]
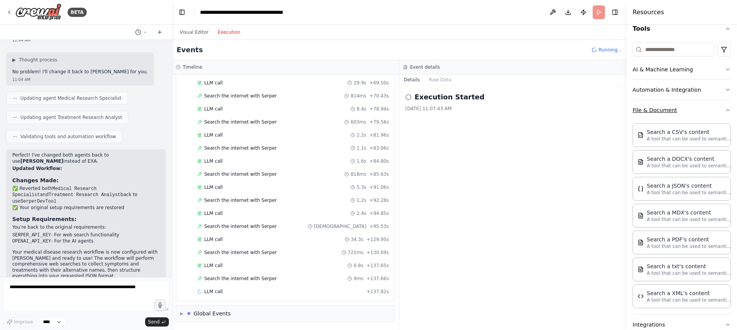
click at [653, 108] on button "File & Document" at bounding box center [681, 110] width 98 height 20
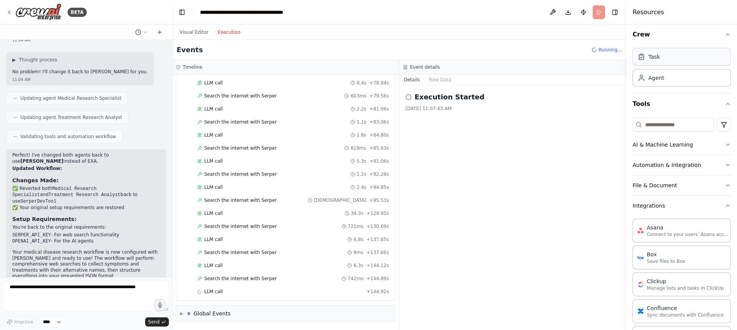
scroll to position [0, 0]
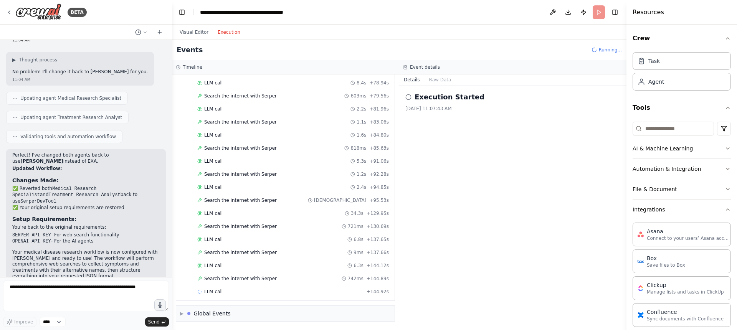
click at [689, 16] on div "Resources" at bounding box center [681, 12] width 111 height 25
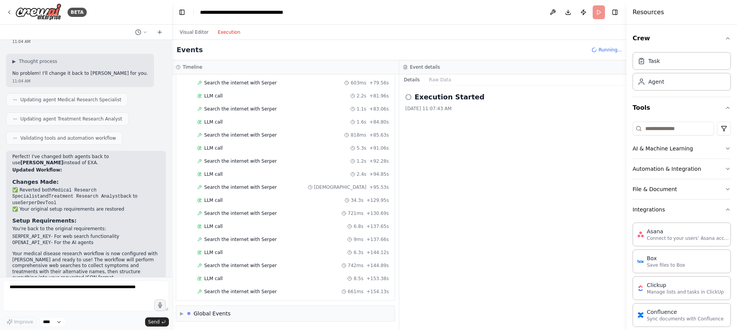
scroll to position [495, 0]
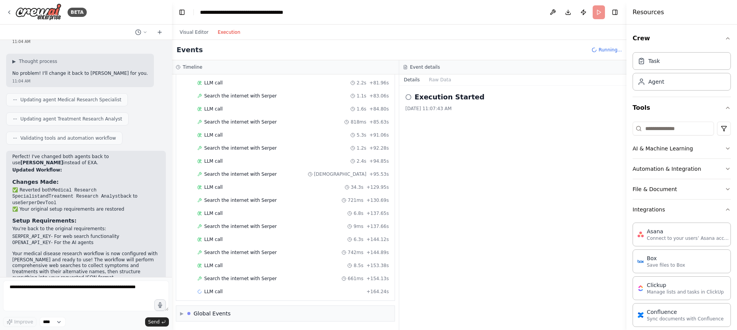
click at [569, 48] on div "Events Running..." at bounding box center [399, 50] width 454 height 20
click at [237, 278] on span "Search the internet with Serper" at bounding box center [240, 278] width 73 height 6
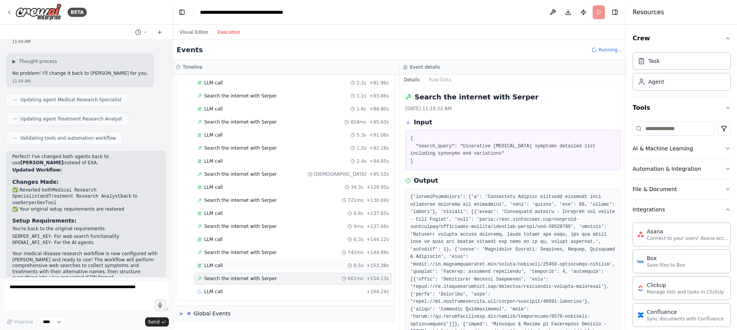
click at [234, 267] on div "LLM call 8.5s + 153.38s" at bounding box center [292, 265] width 191 height 6
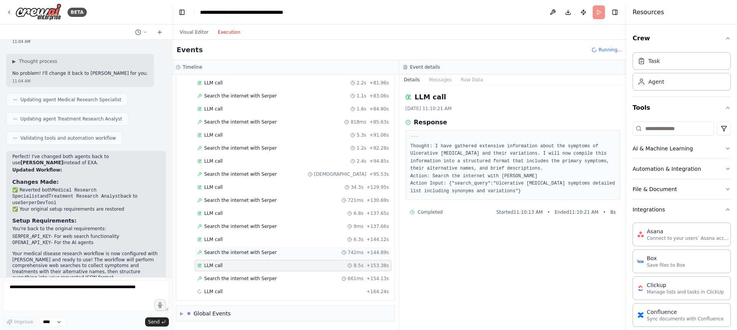
click at [238, 250] on span "Search the internet with Serper" at bounding box center [240, 252] width 73 height 6
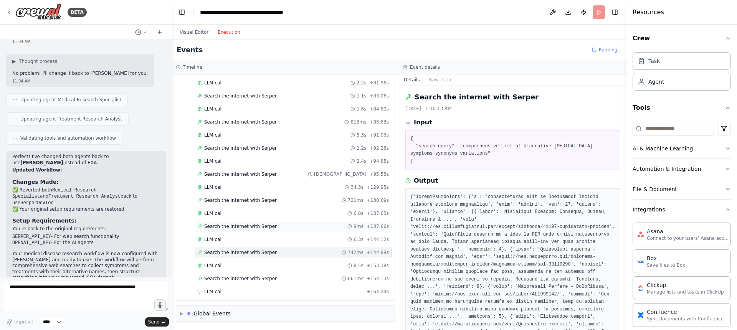
click at [249, 226] on span "Search the internet with Serper" at bounding box center [240, 226] width 73 height 6
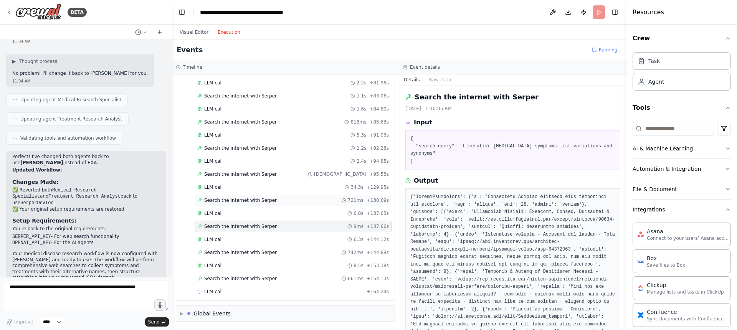
click at [255, 201] on span "Search the internet with Serper" at bounding box center [240, 200] width 73 height 6
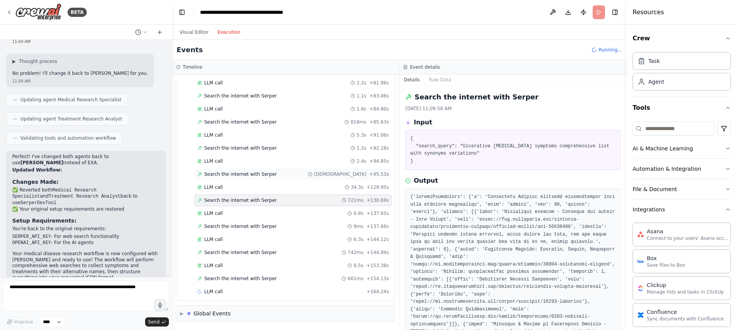
click at [252, 171] on span "Search the internet with Serper" at bounding box center [240, 174] width 73 height 6
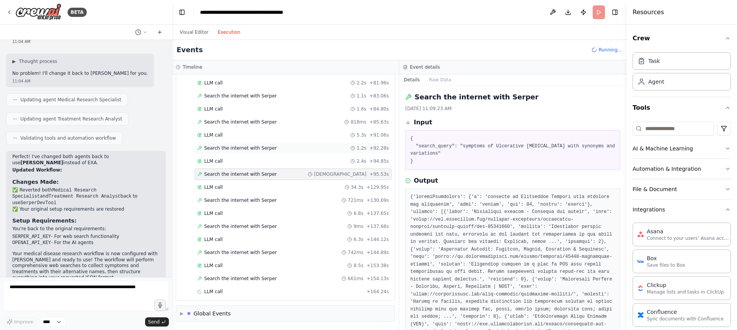
click at [249, 148] on span "Search the internet with Serper" at bounding box center [240, 148] width 73 height 6
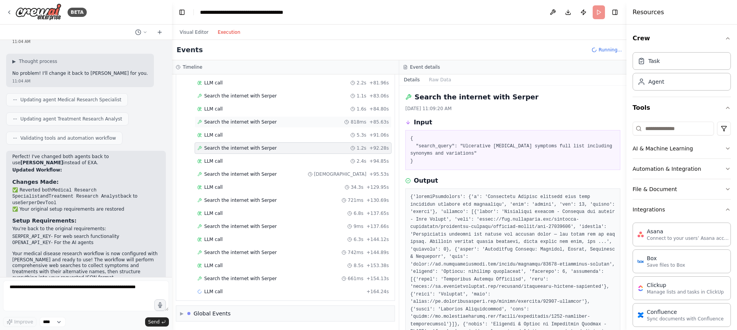
click at [250, 124] on span "Search the internet with Serper" at bounding box center [240, 122] width 73 height 6
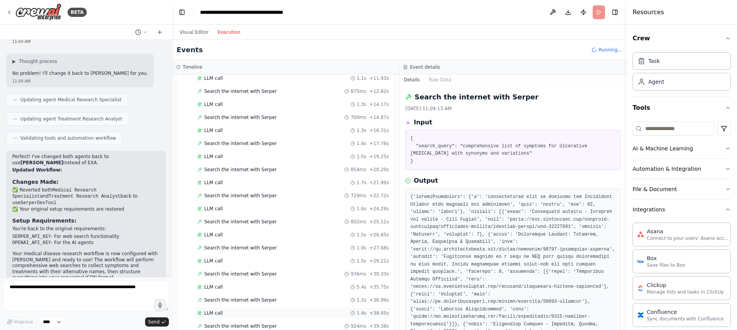
scroll to position [0, 0]
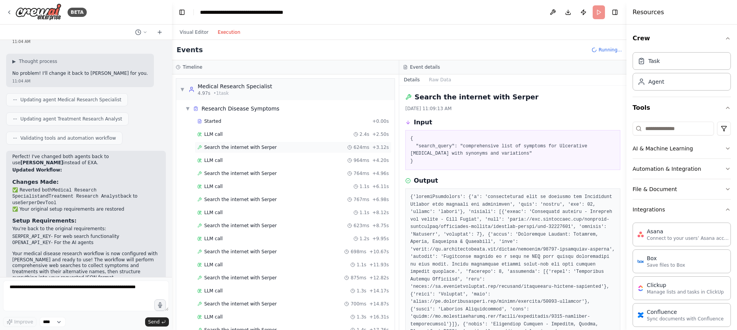
click at [259, 143] on div "Search the internet with Serper 624ms + 3.12s" at bounding box center [293, 148] width 197 height 12
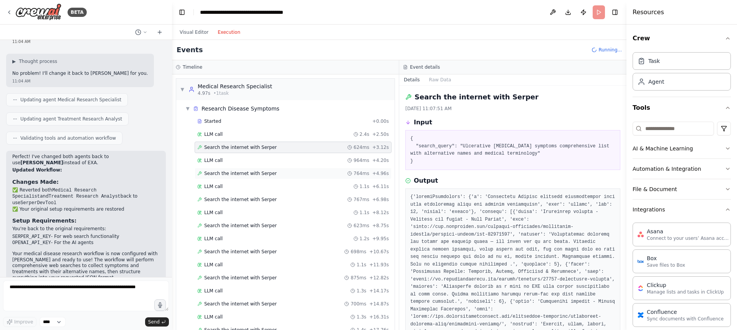
click at [257, 173] on span "Search the internet with Serper" at bounding box center [240, 173] width 73 height 6
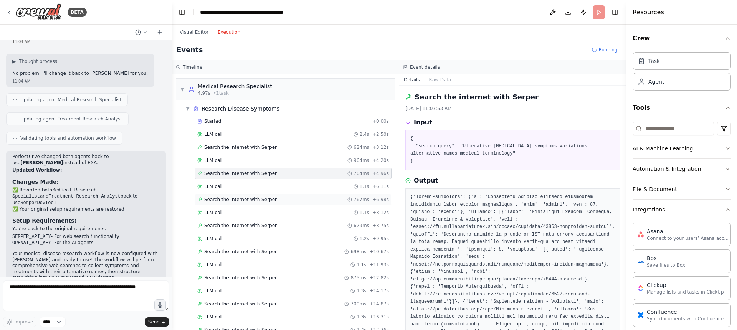
click at [259, 196] on div "Search the internet with Serper 767ms + 6.98s" at bounding box center [293, 200] width 197 height 12
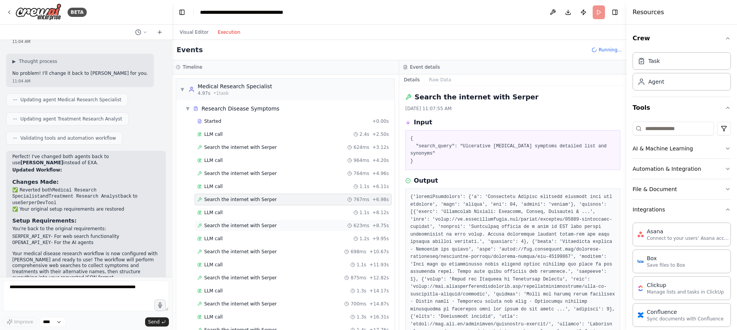
click at [262, 228] on span "Search the internet with Serper" at bounding box center [240, 226] width 73 height 6
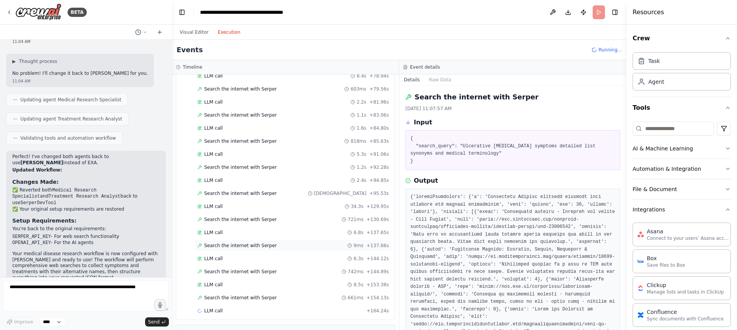
scroll to position [495, 0]
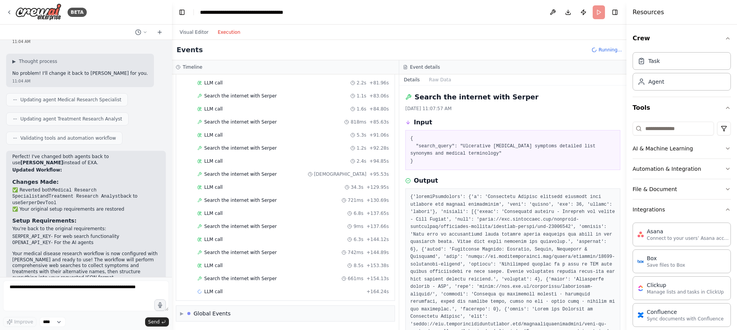
click at [605, 48] on span "Running..." at bounding box center [609, 50] width 23 height 6
click at [597, 49] on div "Running..." at bounding box center [606, 50] width 30 height 6
click at [209, 311] on div "Global Events" at bounding box center [211, 314] width 37 height 8
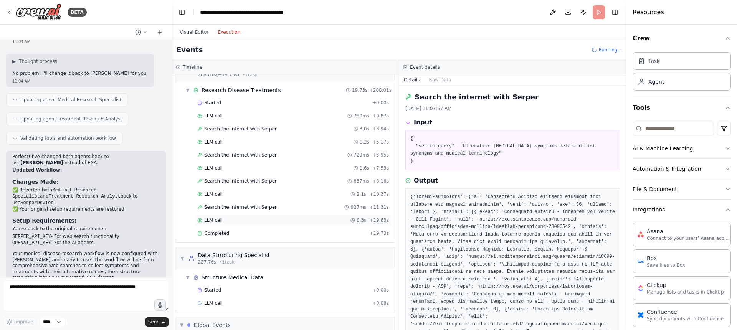
scroll to position [809, 0]
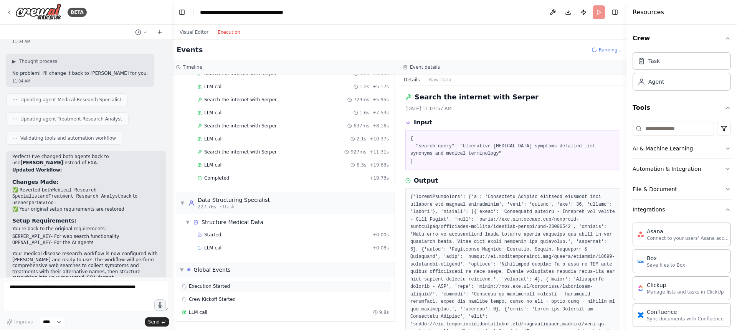
click at [210, 285] on span "Execution Started" at bounding box center [209, 286] width 41 height 6
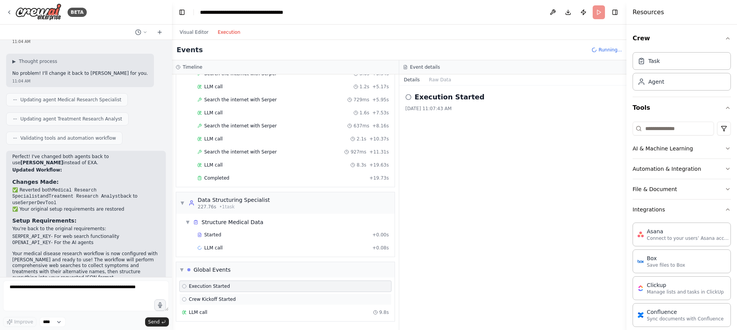
click at [220, 300] on span "Crew Kickoff Started" at bounding box center [212, 299] width 47 height 6
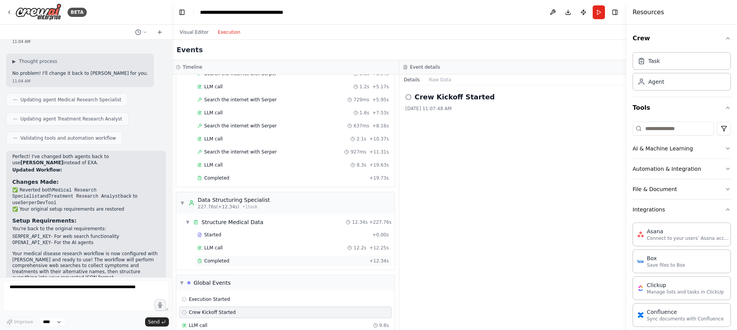
click at [223, 260] on span "Completed" at bounding box center [216, 261] width 25 height 6
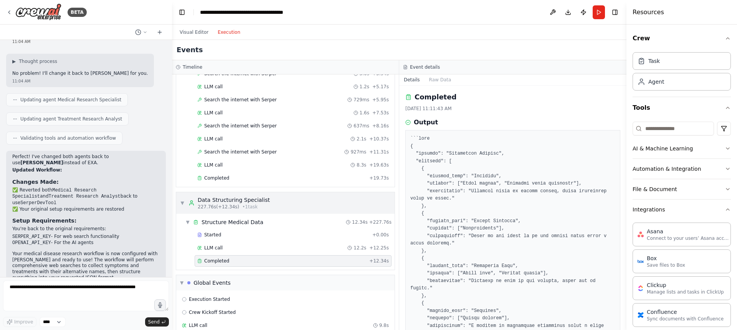
click at [180, 201] on span "▼" at bounding box center [182, 203] width 5 height 6
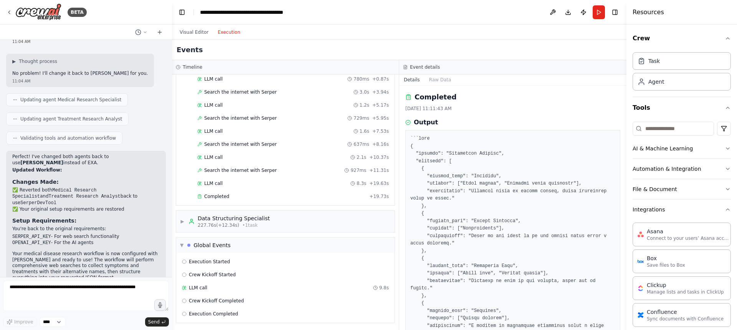
scroll to position [789, 0]
click at [177, 221] on div "▶ Data Structuring Specialist 227.76s (+12.34s) • 1 task" at bounding box center [285, 222] width 218 height 21
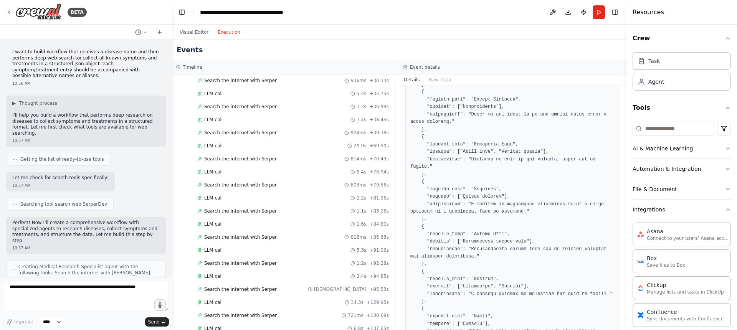
scroll to position [0, 0]
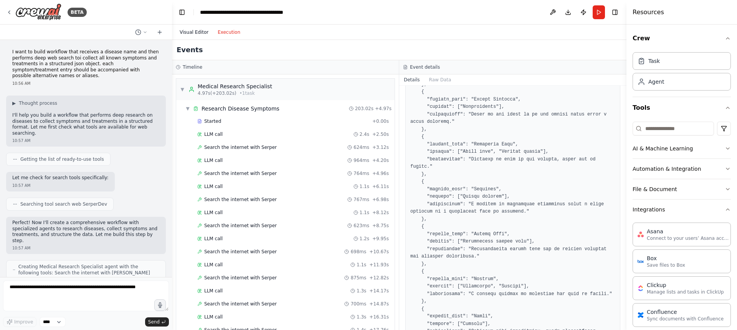
click at [200, 35] on button "Visual Editor" at bounding box center [194, 32] width 38 height 9
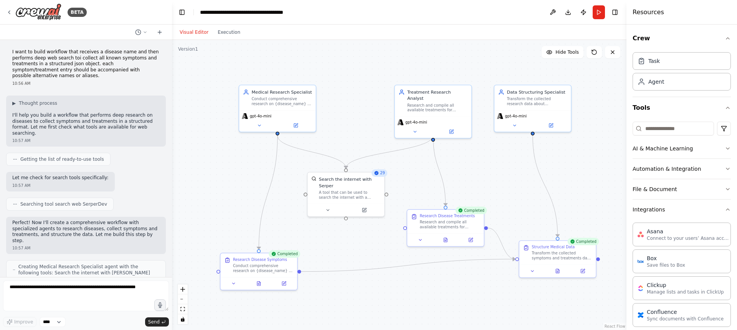
drag, startPoint x: 532, startPoint y: 152, endPoint x: 516, endPoint y: 187, distance: 38.1
click at [516, 187] on div ".deletable-edge-delete-btn { width: 20px; height: 20px; border: 0px solid #ffff…" at bounding box center [399, 185] width 454 height 290
click at [516, 178] on div ".deletable-edge-delete-btn { width: 20px; height: 20px; border: 0px solid #ffff…" at bounding box center [399, 185] width 454 height 290
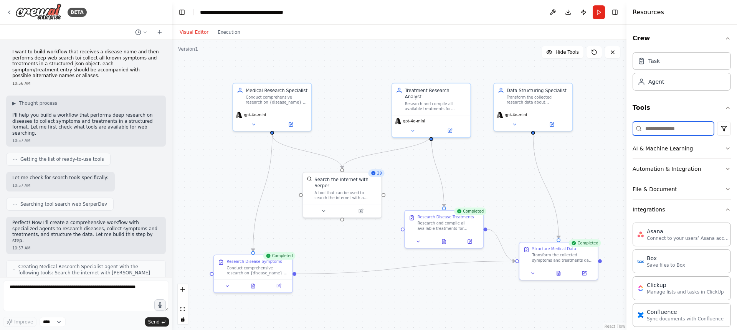
click at [674, 127] on input at bounding box center [672, 129] width 81 height 14
type input "*"
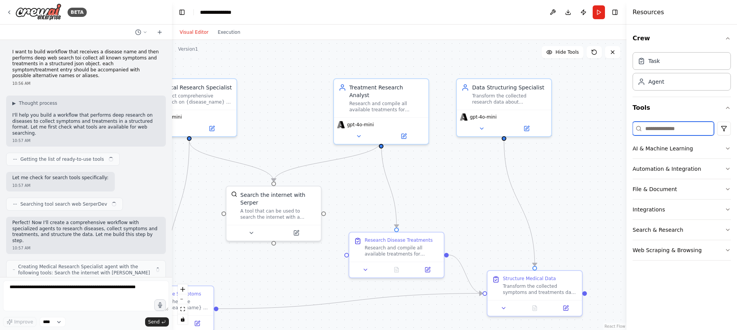
scroll to position [1293, 0]
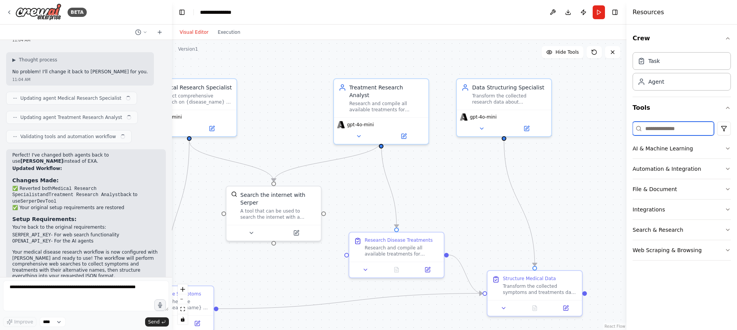
click at [664, 127] on input at bounding box center [672, 129] width 81 height 14
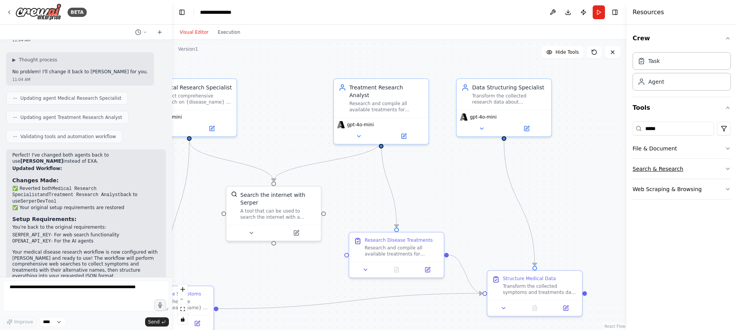
click at [727, 168] on icon "button" at bounding box center [727, 169] width 6 height 6
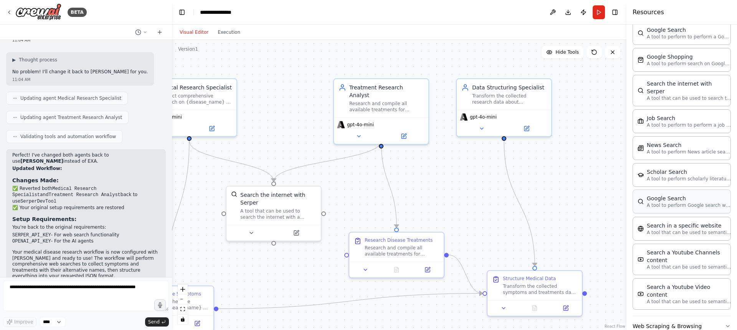
scroll to position [272, 0]
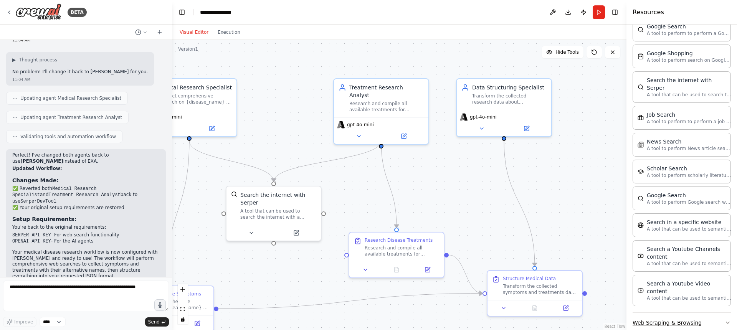
click at [721, 313] on button "Web Scraping & Browsing" at bounding box center [681, 323] width 98 height 20
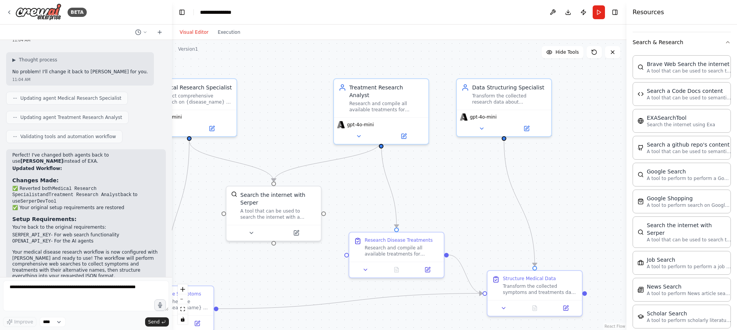
scroll to position [0, 0]
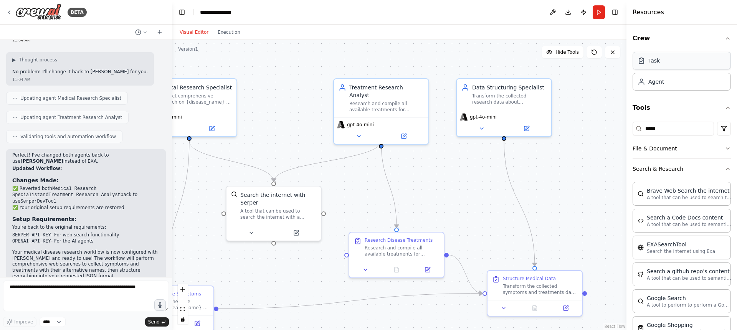
click at [666, 69] on div "Task" at bounding box center [681, 61] width 98 height 18
click at [666, 58] on div "Task" at bounding box center [681, 61] width 98 height 18
click at [667, 83] on div "Agent" at bounding box center [681, 82] width 98 height 18
click at [724, 170] on icon "button" at bounding box center [727, 169] width 6 height 6
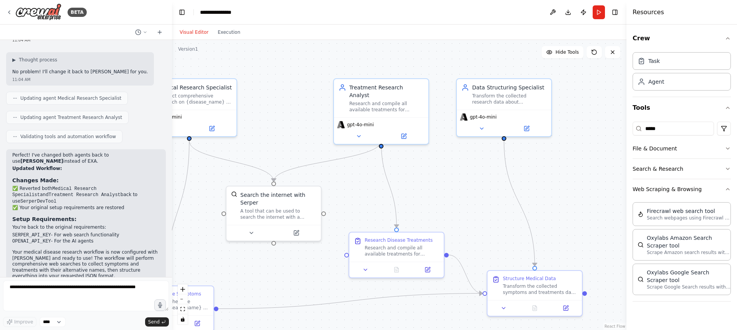
click at [676, 119] on div "***** File & Document Search & Research Web Scraping & Browsing Firecrawl web s…" at bounding box center [681, 210] width 98 height 183
click at [675, 125] on input "*****" at bounding box center [672, 129] width 81 height 14
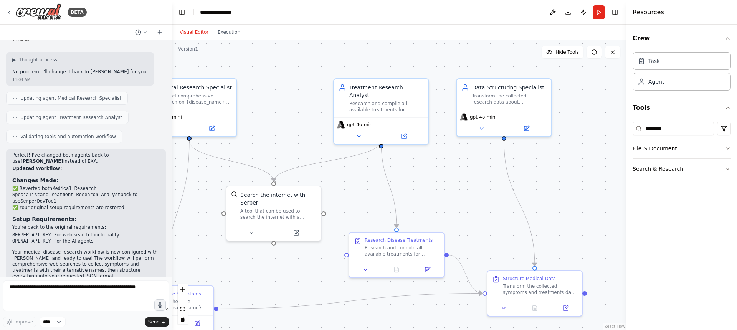
click at [728, 148] on icon "button" at bounding box center [727, 148] width 6 height 6
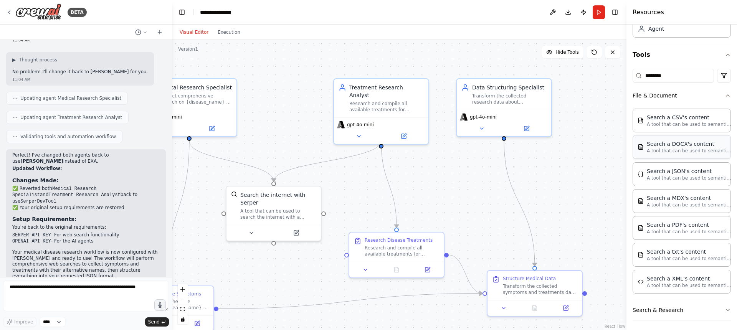
scroll to position [56, 0]
click at [719, 98] on button "File & Document" at bounding box center [681, 93] width 98 height 20
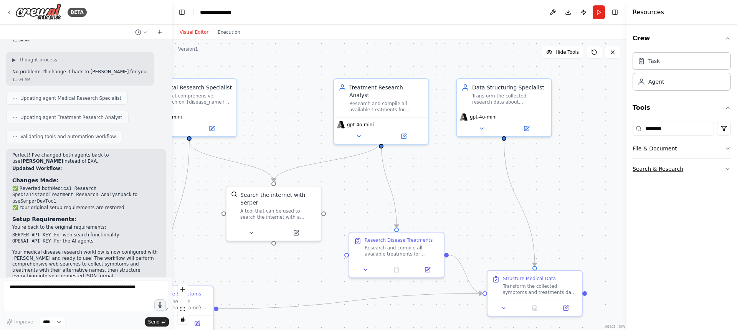
click at [675, 168] on button "Search & Research" at bounding box center [681, 169] width 98 height 20
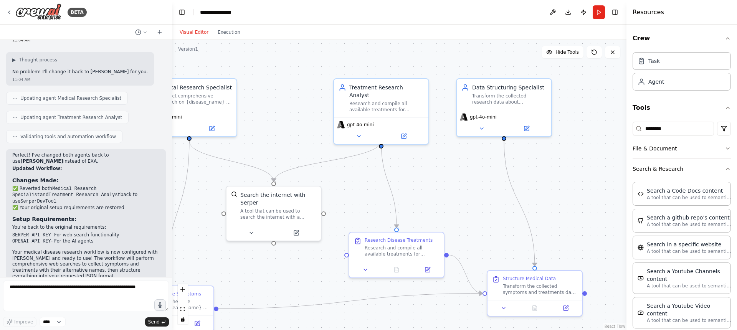
scroll to position [10, 0]
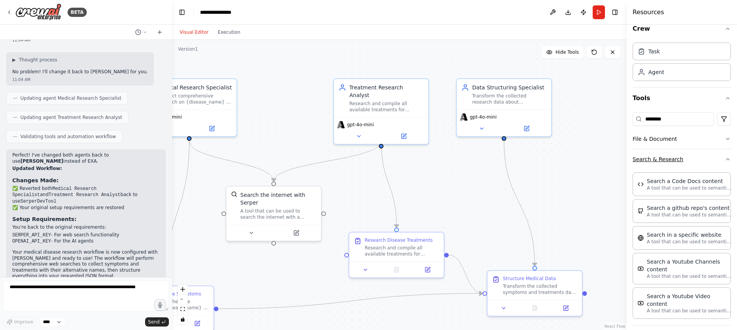
click at [716, 160] on button "Search & Research" at bounding box center [681, 159] width 98 height 20
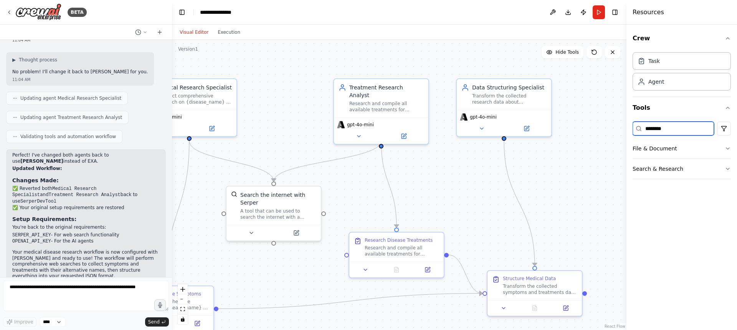
click at [663, 126] on input "********" at bounding box center [672, 129] width 81 height 14
type input "******"
click at [666, 167] on button "Search & Research" at bounding box center [681, 169] width 98 height 20
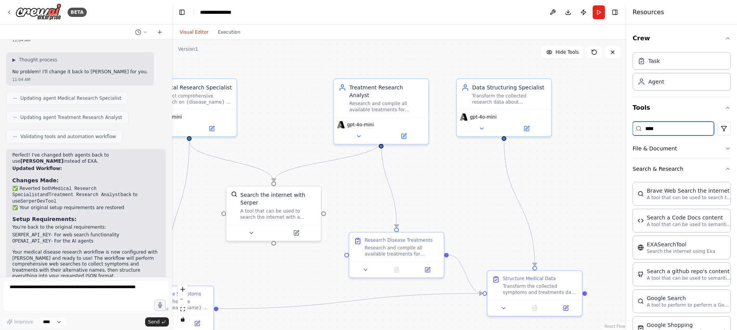
click at [661, 129] on input "****" at bounding box center [672, 129] width 81 height 14
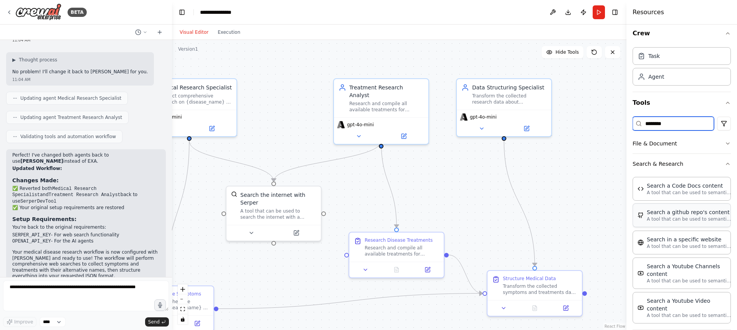
scroll to position [10, 0]
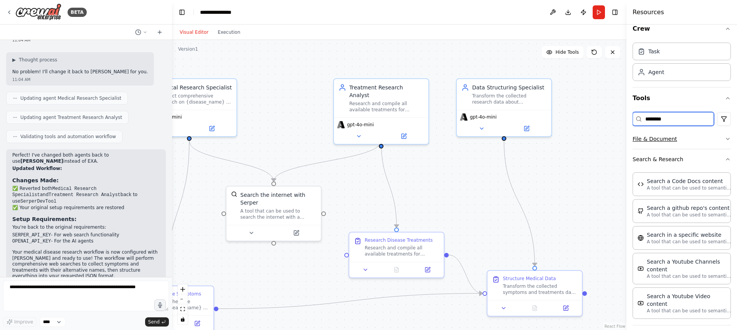
type input "********"
click at [659, 138] on button "File & Document" at bounding box center [681, 139] width 98 height 20
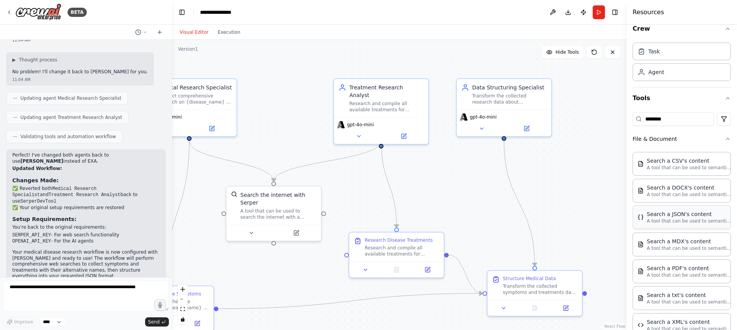
click at [683, 217] on div "Search a JSON's content" at bounding box center [689, 214] width 84 height 8
click at [690, 219] on p "A tool that can be used to semantic search a query from a JSON's content." at bounding box center [689, 221] width 84 height 6
click at [688, 218] on p "A tool that can be used to semantic search a query from a JSON's content." at bounding box center [689, 221] width 84 height 6
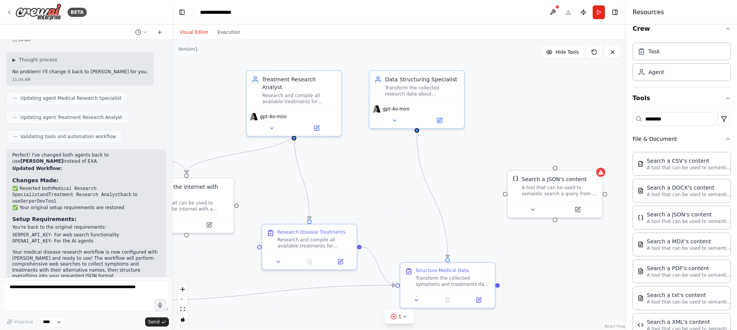
drag, startPoint x: 571, startPoint y: 226, endPoint x: 476, endPoint y: 218, distance: 95.9
click at [476, 218] on div ".deletable-edge-delete-btn { width: 20px; height: 20px; border: 0px solid #ffff…" at bounding box center [399, 185] width 454 height 290
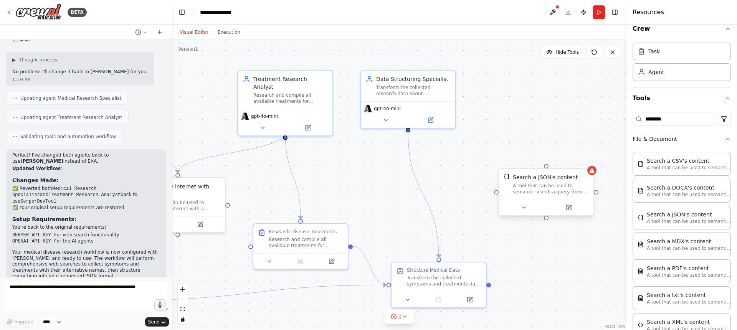
click at [562, 192] on div "A tool that can be used to semantic search a query from a JSON's content." at bounding box center [551, 189] width 76 height 12
click at [530, 208] on button at bounding box center [523, 207] width 43 height 9
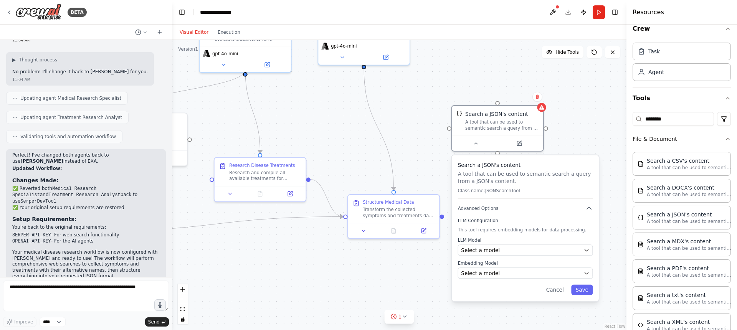
drag, startPoint x: 475, startPoint y: 202, endPoint x: 426, endPoint y: 136, distance: 82.7
click at [426, 136] on div ".deletable-edge-delete-btn { width: 20px; height: 20px; border: 0px solid #ffff…" at bounding box center [399, 185] width 454 height 290
click at [515, 275] on div "Select a model" at bounding box center [520, 272] width 119 height 7
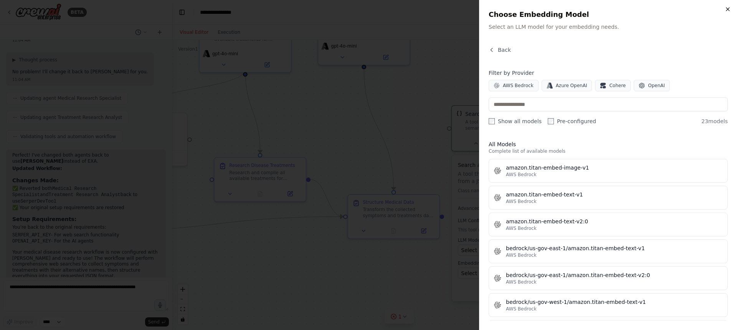
click at [727, 8] on icon "button" at bounding box center [727, 9] width 3 height 3
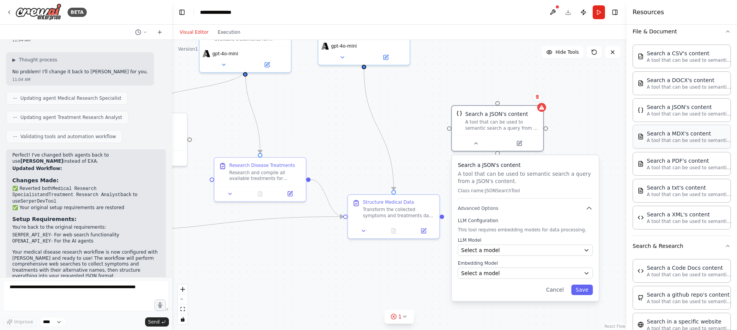
scroll to position [204, 0]
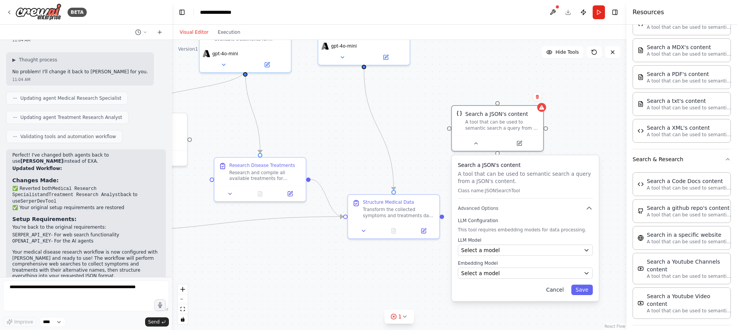
click at [561, 291] on button "Cancel" at bounding box center [554, 290] width 26 height 10
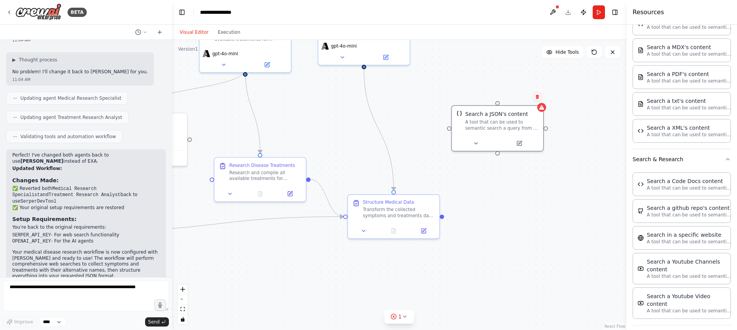
click at [538, 98] on icon at bounding box center [537, 96] width 5 height 5
click at [539, 99] on button at bounding box center [537, 96] width 10 height 10
click at [510, 98] on button "Confirm" at bounding box center [515, 96] width 27 height 9
click at [594, 150] on div ".deletable-edge-delete-btn { width: 20px; height: 20px; border: 0px solid #ffff…" at bounding box center [399, 185] width 454 height 290
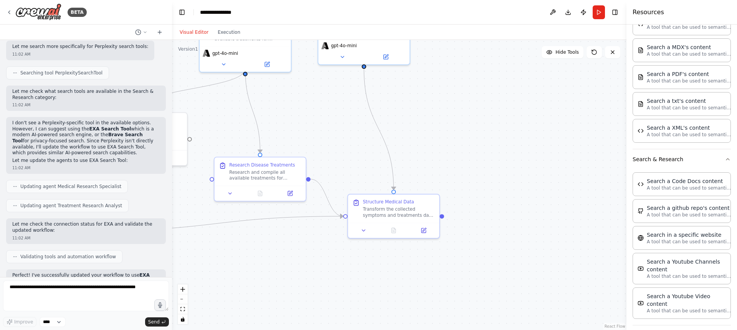
scroll to position [0, 0]
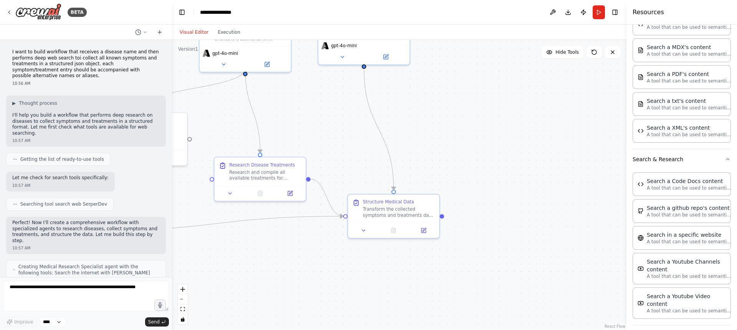
click at [499, 11] on header "**********" at bounding box center [399, 12] width 454 height 25
click at [11, 10] on icon at bounding box center [9, 12] width 6 height 6
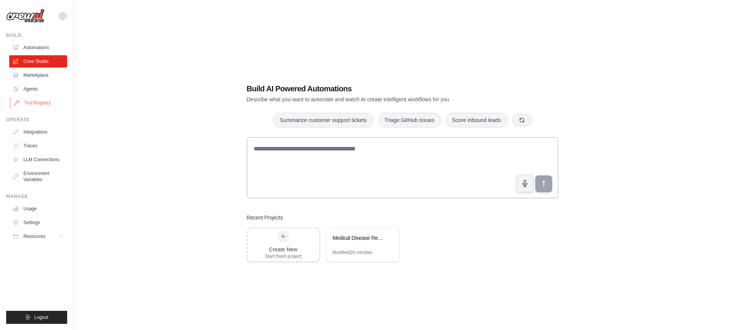
click at [38, 104] on link "Tool Registry" at bounding box center [39, 103] width 58 height 12
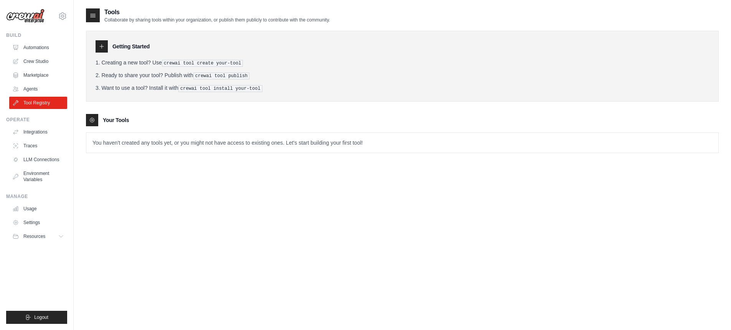
click at [191, 68] on ol "Creating a new tool? Use crewai tool create your-tool Ready to share your tool?…" at bounding box center [403, 75] width 614 height 33
click at [183, 61] on pre "crewai tool create your-tool" at bounding box center [202, 63] width 81 height 7
click at [211, 59] on li "Creating a new tool? Use crewai tool create your-tool" at bounding box center [403, 63] width 614 height 8
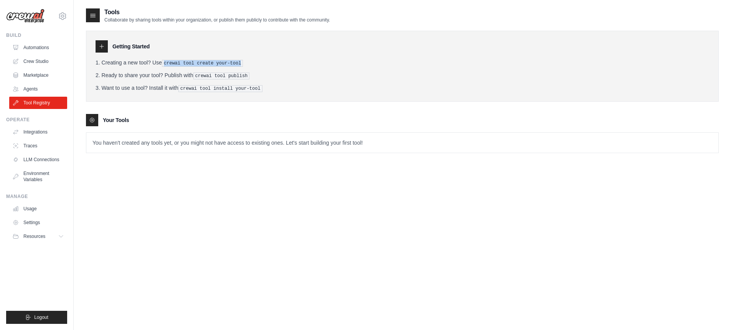
drag, startPoint x: 165, startPoint y: 63, endPoint x: 256, endPoint y: 67, distance: 91.8
click at [256, 67] on ol "Creating a new tool? Use crewai tool create your-tool Ready to share your tool?…" at bounding box center [403, 75] width 614 height 33
click at [39, 77] on link "Marketplace" at bounding box center [39, 75] width 58 height 12
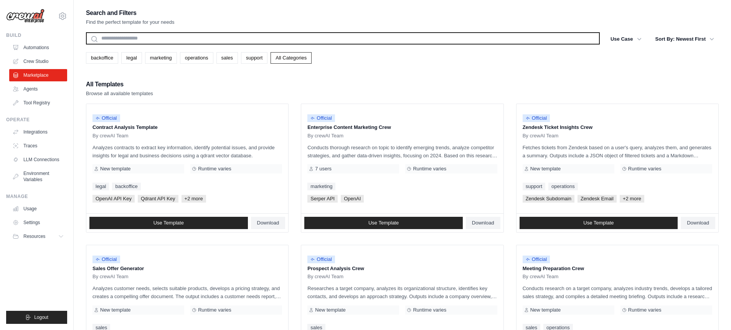
click at [119, 34] on input "text" at bounding box center [343, 38] width 514 height 12
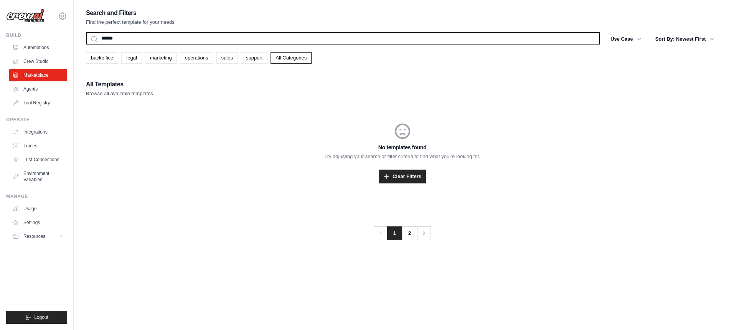
type input "*******"
type input "****"
type input "***"
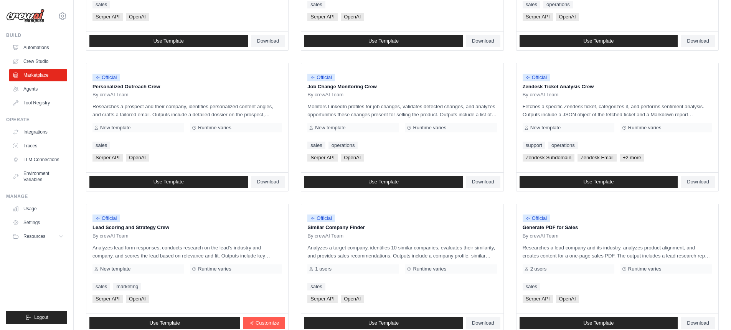
scroll to position [381, 0]
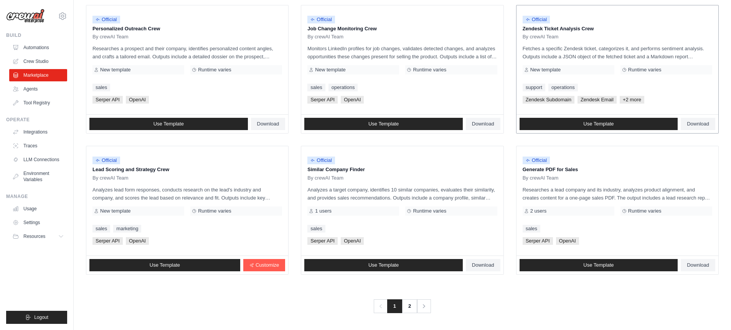
click at [616, 7] on div "Official Zendesk Ticket Analysis Crew By crewAI Team Fetches a specific Zendesk…" at bounding box center [617, 59] width 202 height 109
